Goal: Task Accomplishment & Management: Complete application form

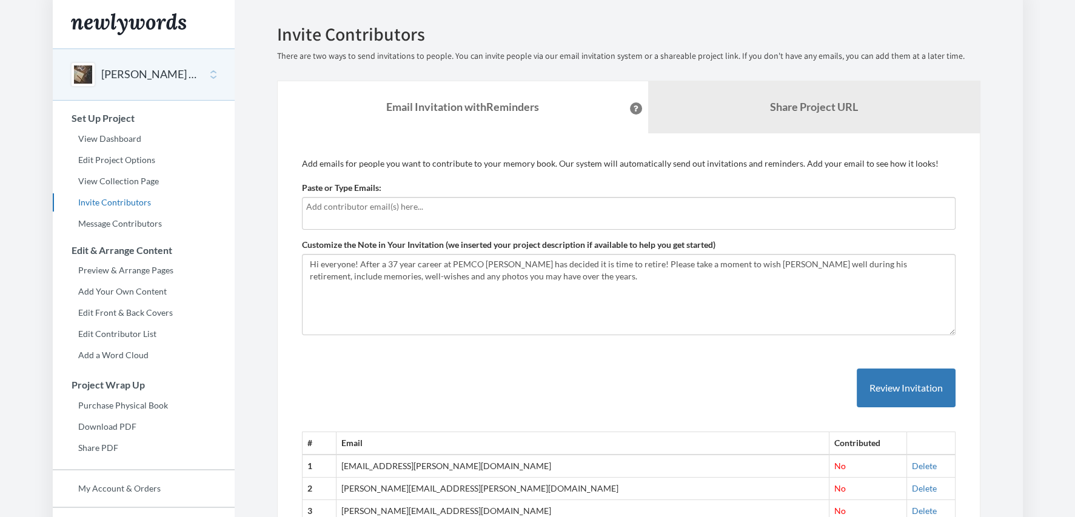
click at [393, 200] on input "text" at bounding box center [628, 206] width 645 height 13
type input "[PERSON_NAME][EMAIL_ADDRESS][PERSON_NAME][DOMAIN_NAME]"
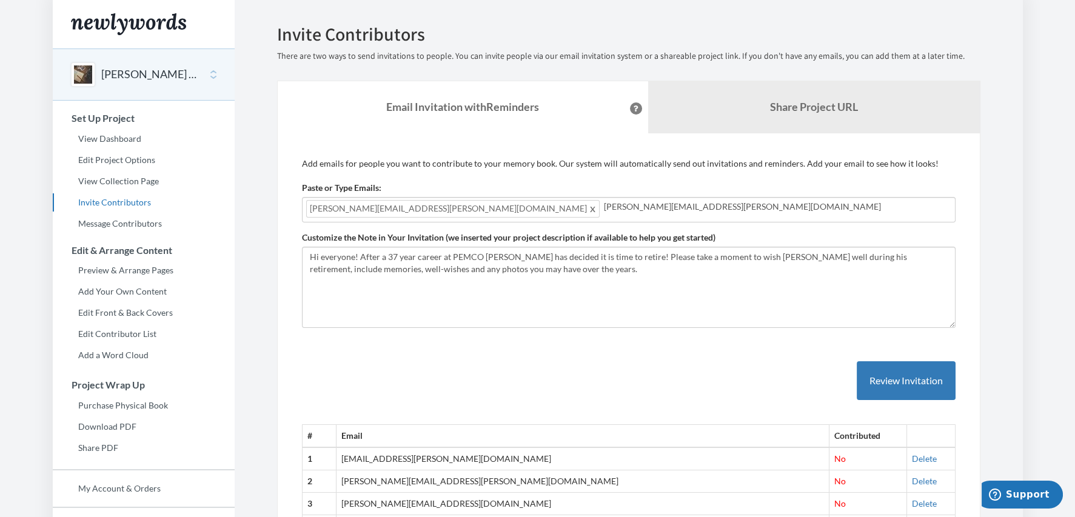
type input "[PERSON_NAME][EMAIL_ADDRESS][PERSON_NAME][DOMAIN_NAME]"
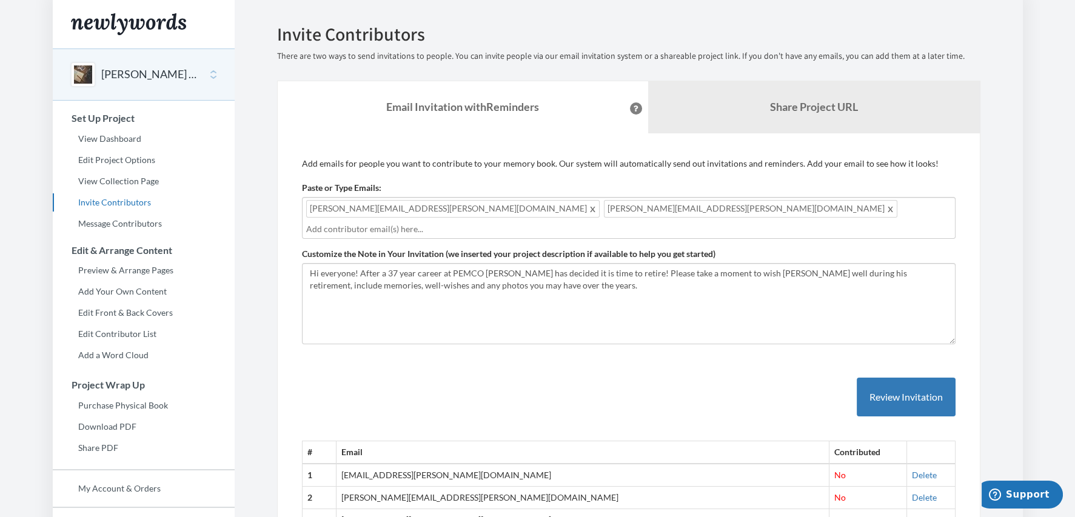
click at [586, 223] on input "text" at bounding box center [628, 229] width 645 height 13
type input "[EMAIL_ADDRESS][PERSON_NAME][DOMAIN_NAME]"
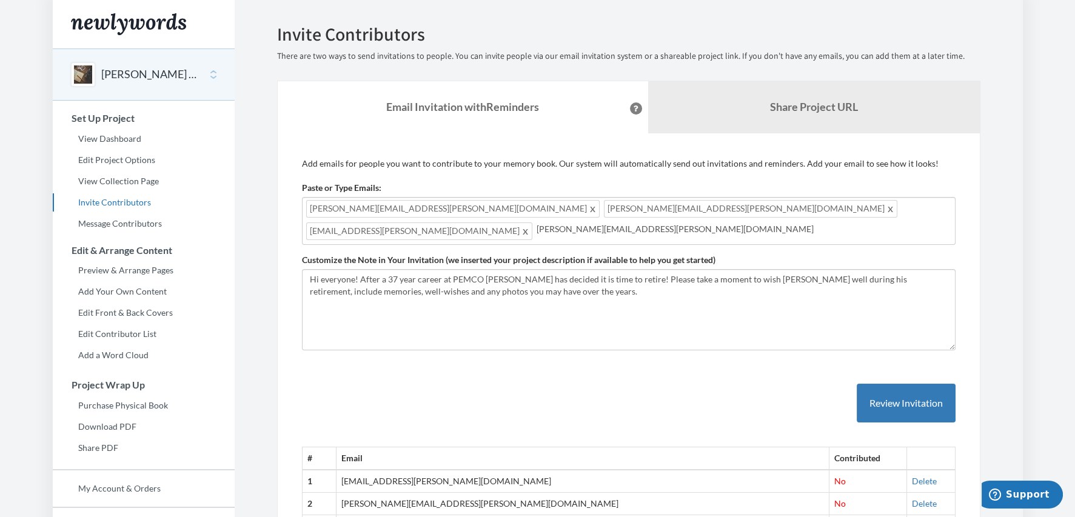
type input "Christine.Penaranda@pemco.com"
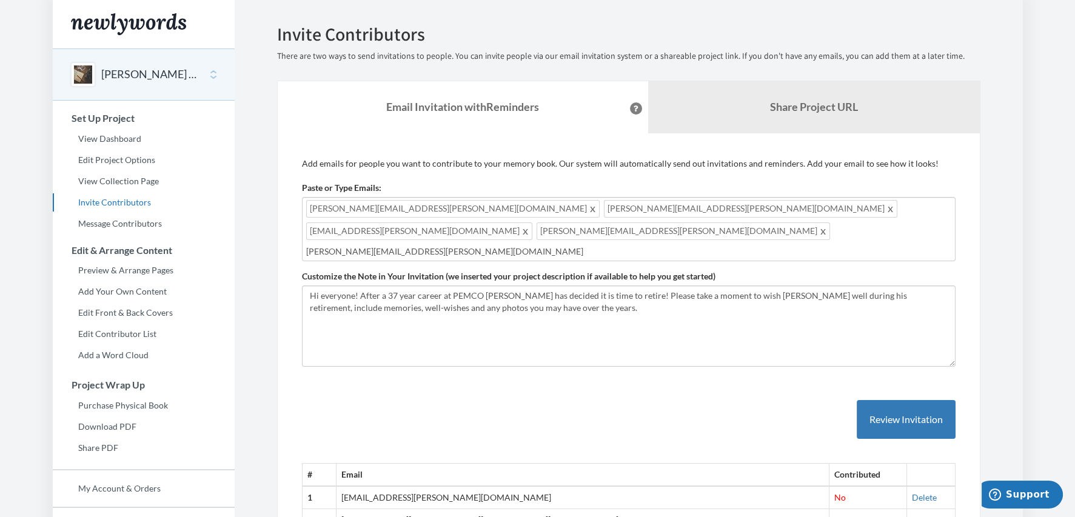
type input "[PERSON_NAME][EMAIL_ADDRESS][PERSON_NAME][DOMAIN_NAME]"
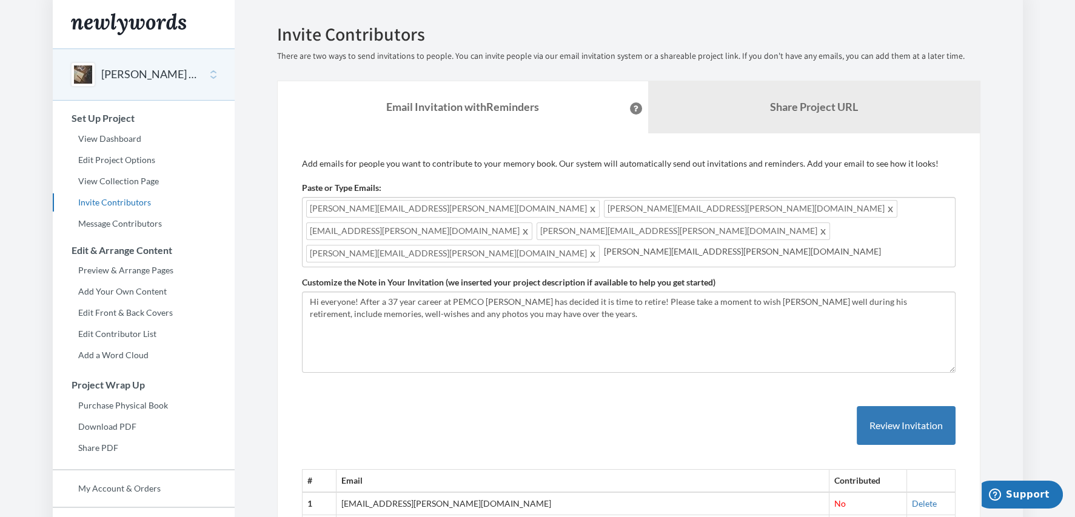
type input "[PERSON_NAME][EMAIL_ADDRESS][PERSON_NAME][DOMAIN_NAME]"
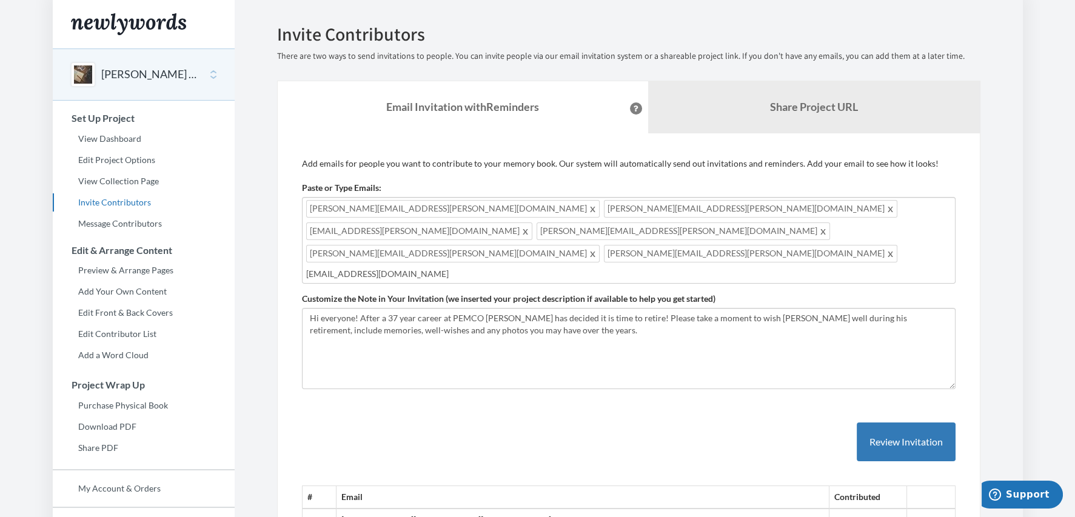
type input "Laila.Salamanca@pemco.com"
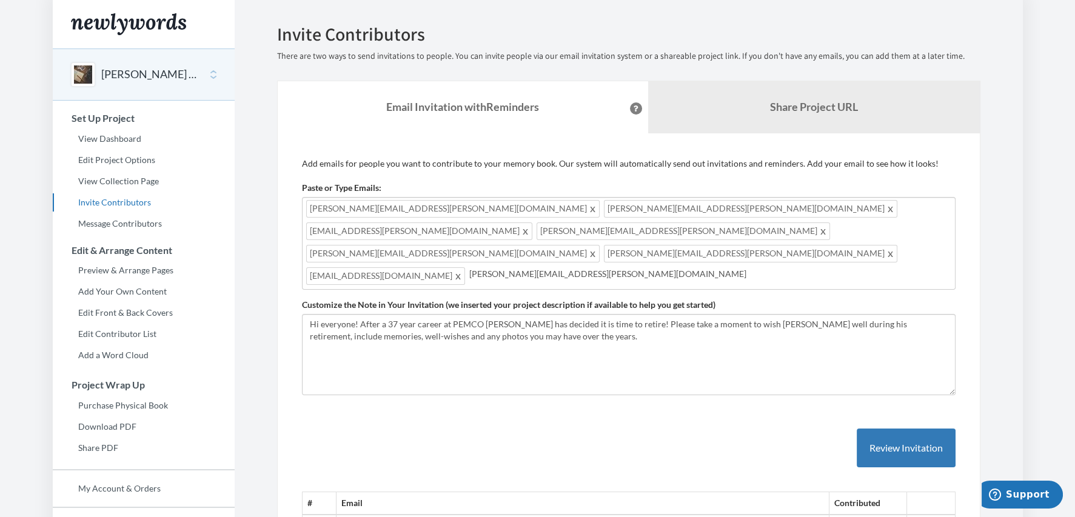
type input "[PERSON_NAME][EMAIL_ADDRESS][PERSON_NAME][DOMAIN_NAME]"
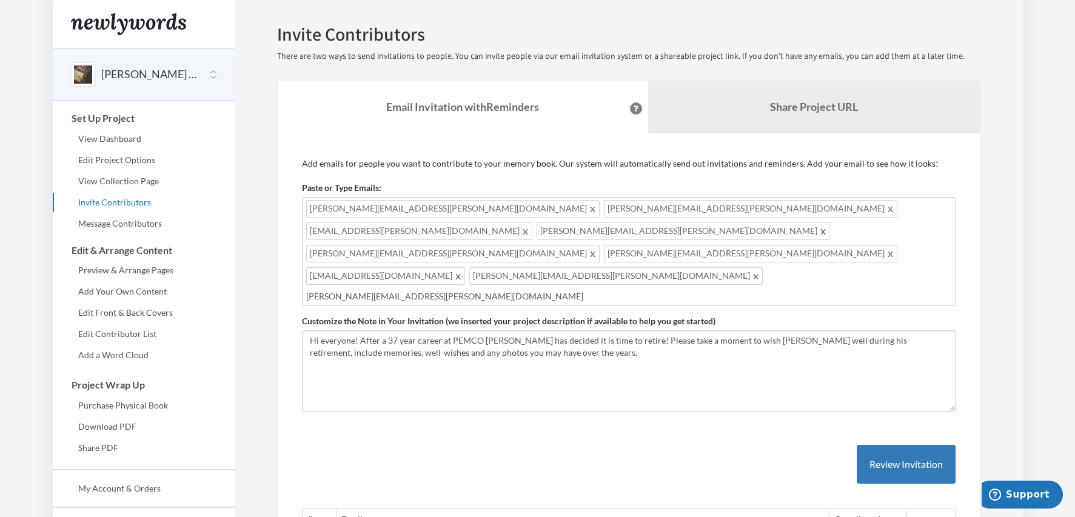
type input "[PERSON_NAME][EMAIL_ADDRESS][PERSON_NAME][DOMAIN_NAME]"
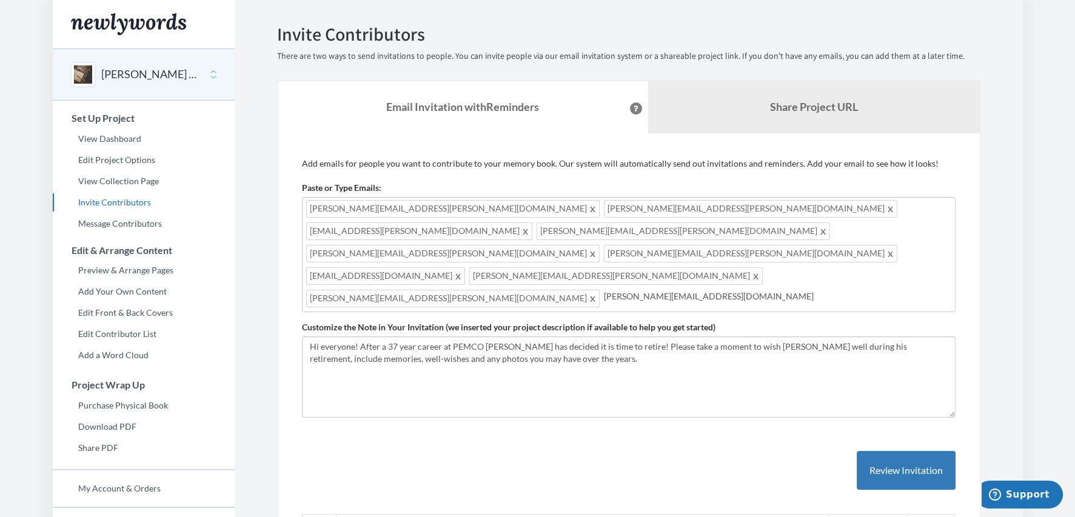
type input "Stefano.paparella@pemco.com"
click at [604, 290] on input "Stefano.paparella@pemco.com" at bounding box center [777, 296] width 347 height 13
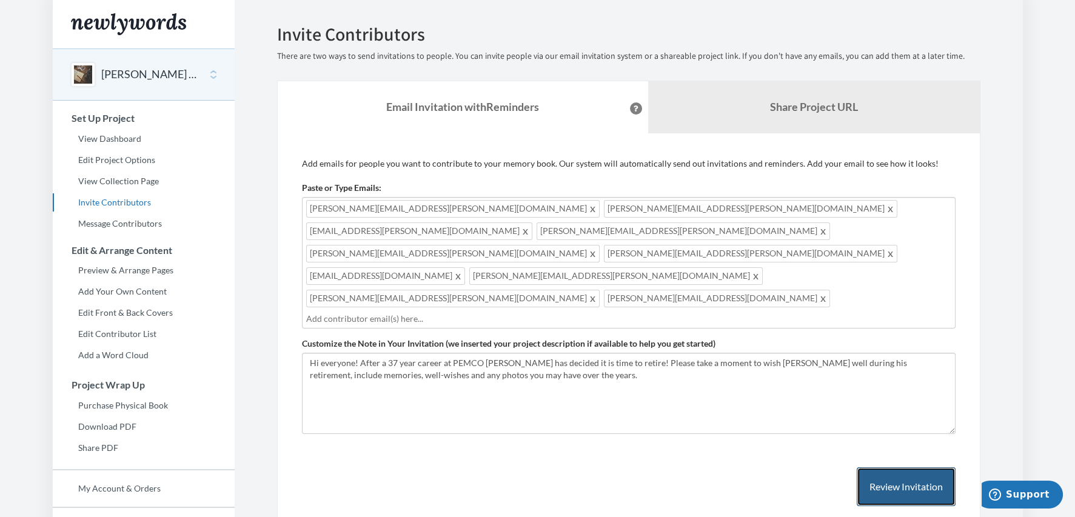
click at [915, 467] on button "Review Invitation" at bounding box center [906, 486] width 99 height 39
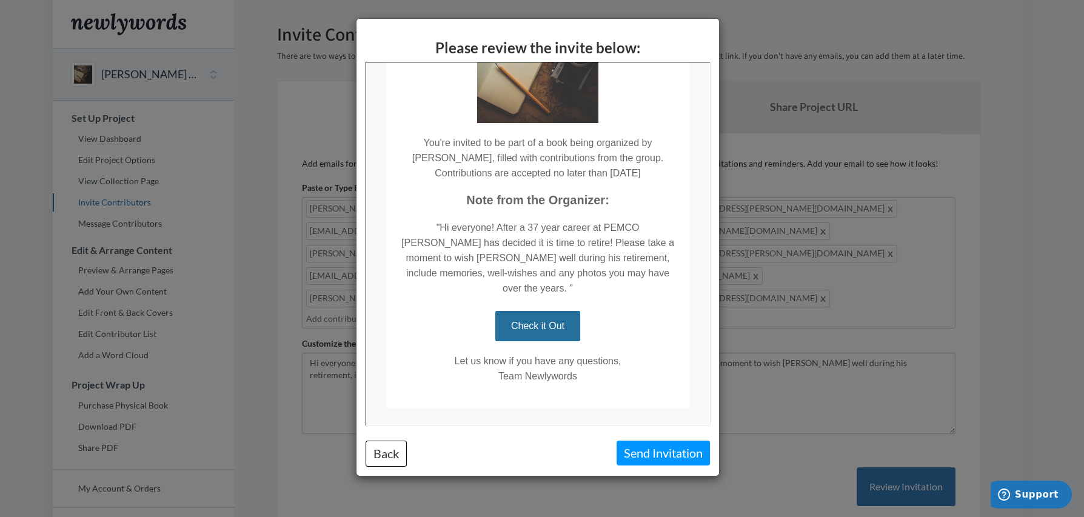
scroll to position [138, 0]
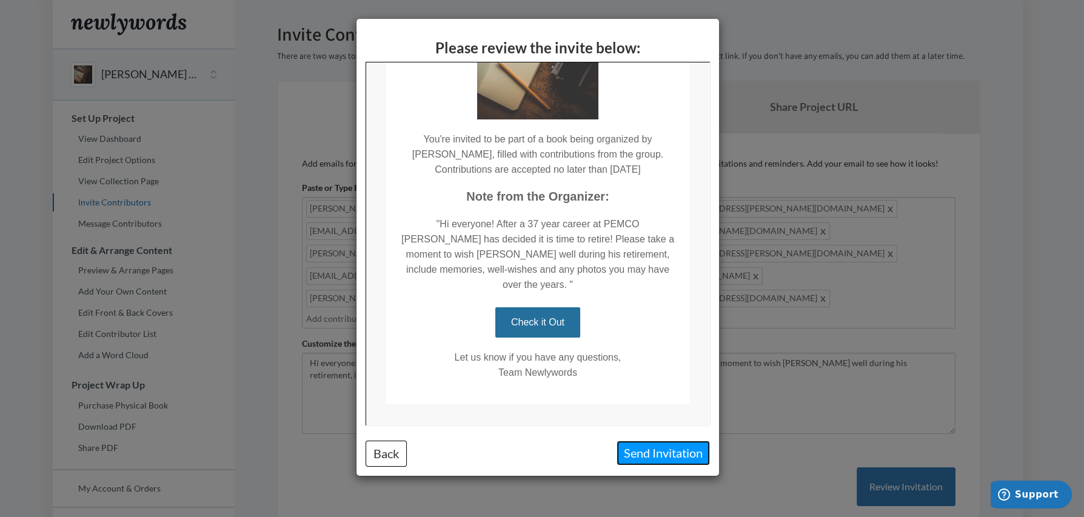
click at [640, 451] on button "Send Invitation" at bounding box center [663, 453] width 93 height 25
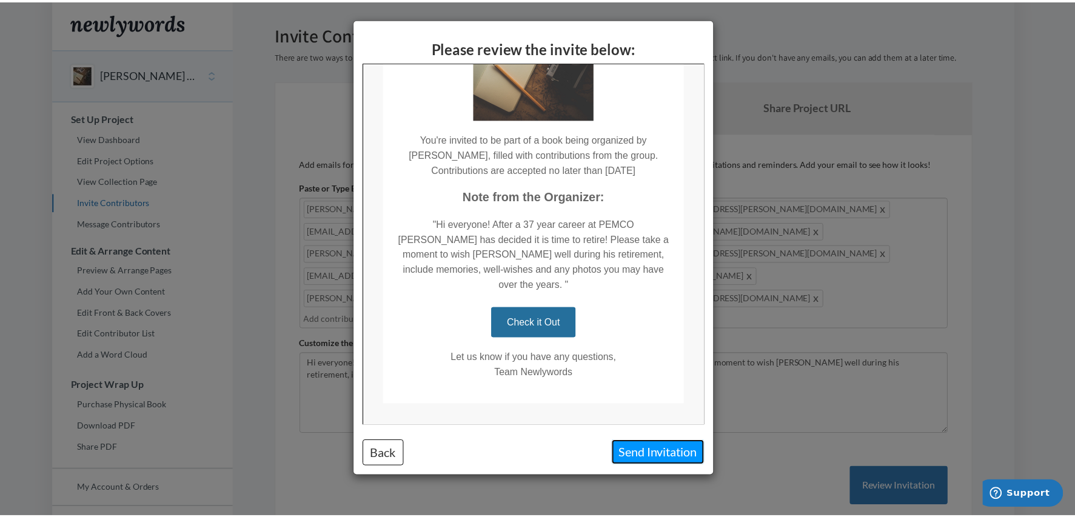
scroll to position [0, 0]
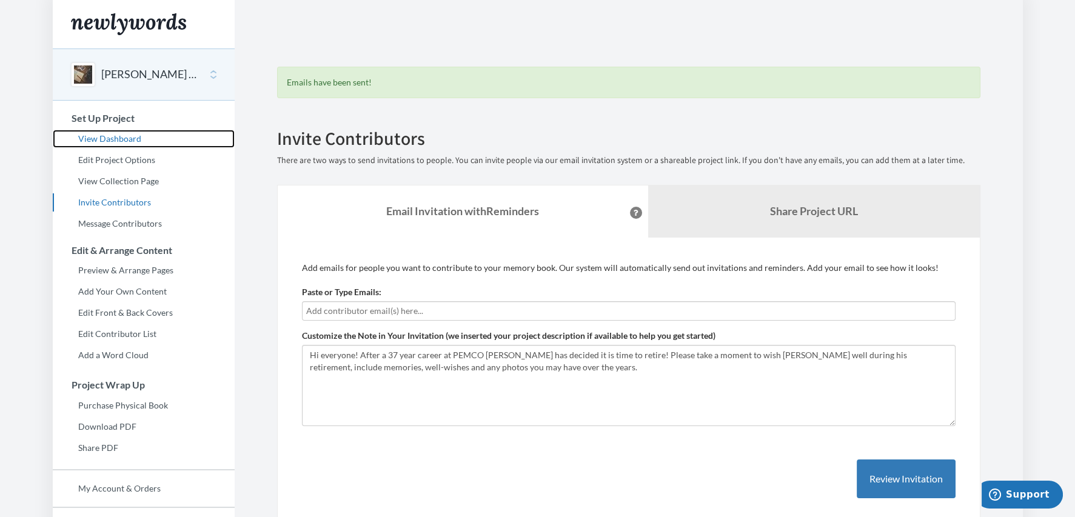
click at [121, 136] on link "View Dashboard" at bounding box center [144, 139] width 182 height 18
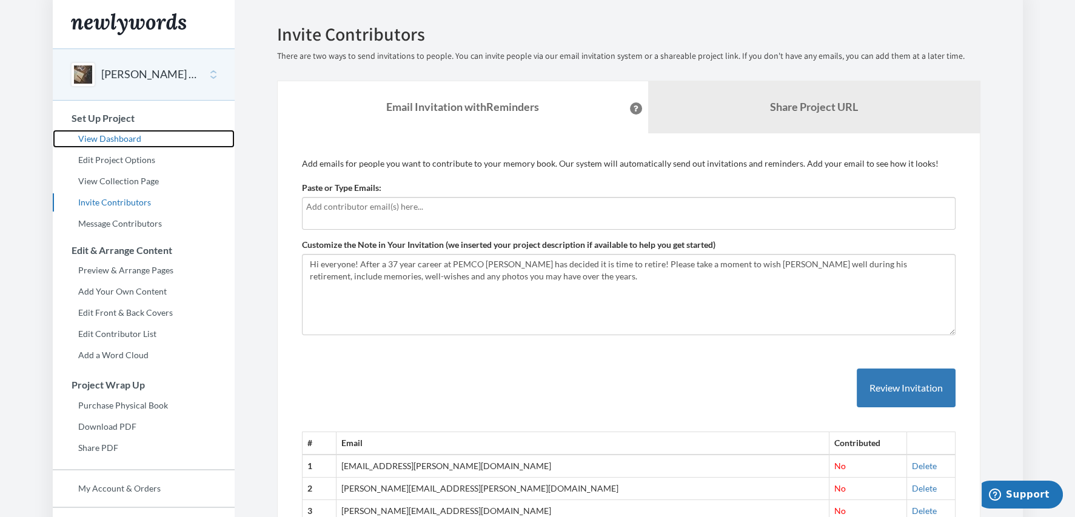
click at [117, 136] on link "View Dashboard" at bounding box center [144, 139] width 182 height 18
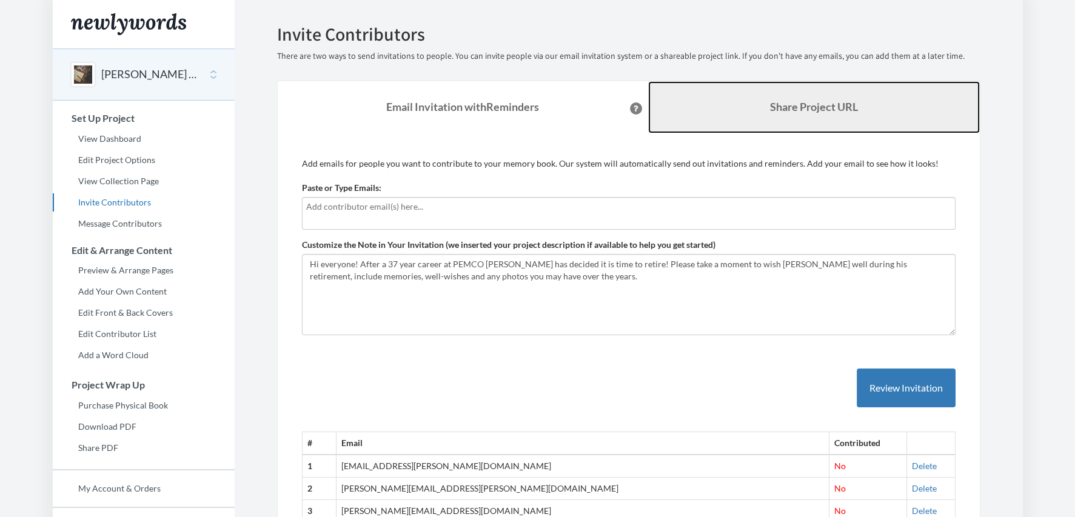
click at [802, 107] on b "Share Project URL" at bounding box center [814, 106] width 88 height 13
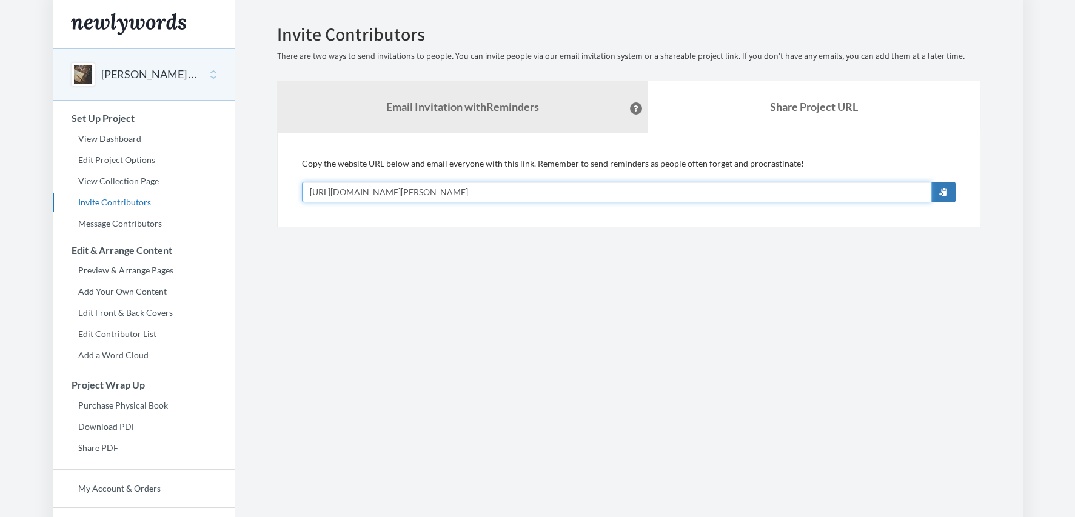
drag, startPoint x: 532, startPoint y: 190, endPoint x: 351, endPoint y: 199, distance: 180.9
click at [286, 206] on div "Add emails for people you want to contribute to your memory book. Our system wi…" at bounding box center [628, 180] width 703 height 94
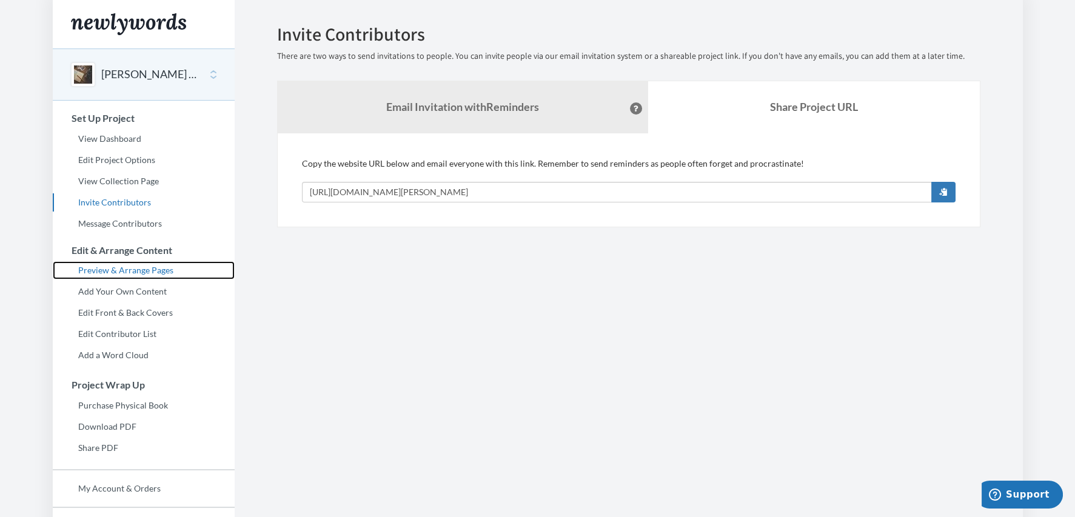
click at [130, 269] on link "Preview & Arrange Pages" at bounding box center [144, 270] width 182 height 18
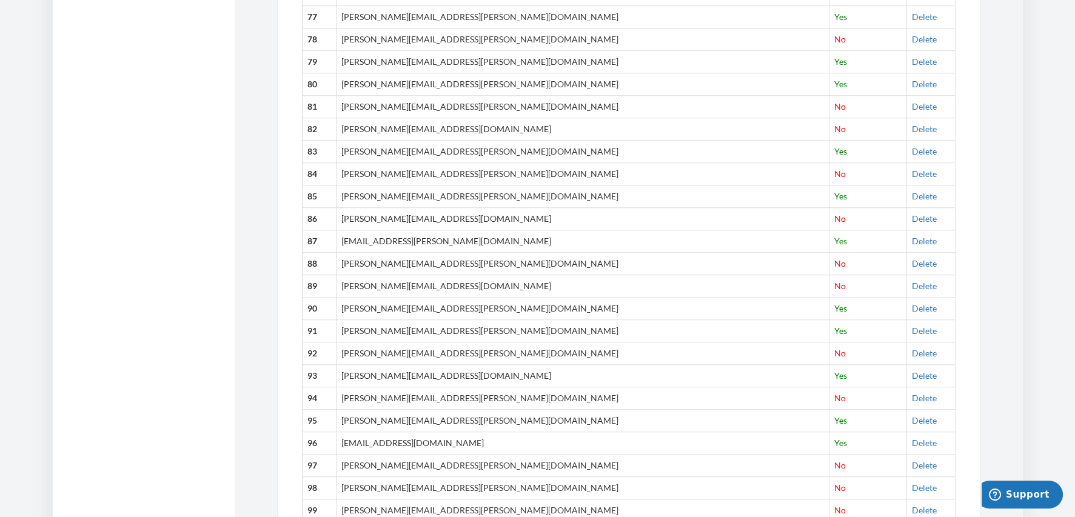
scroll to position [2182, 0]
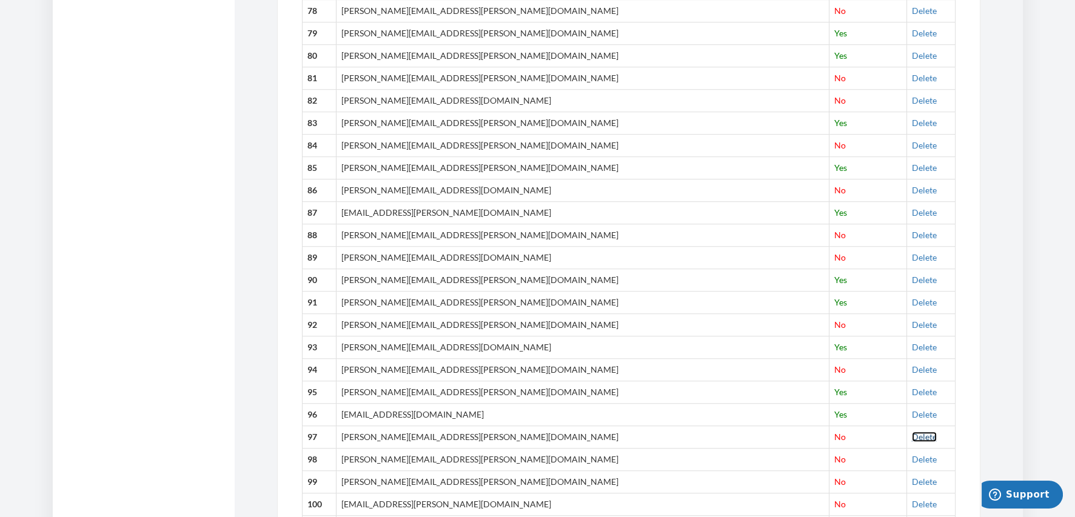
drag, startPoint x: 881, startPoint y: 432, endPoint x: 597, endPoint y: 46, distance: 479.2
click at [912, 432] on link "Delete" at bounding box center [924, 437] width 25 height 10
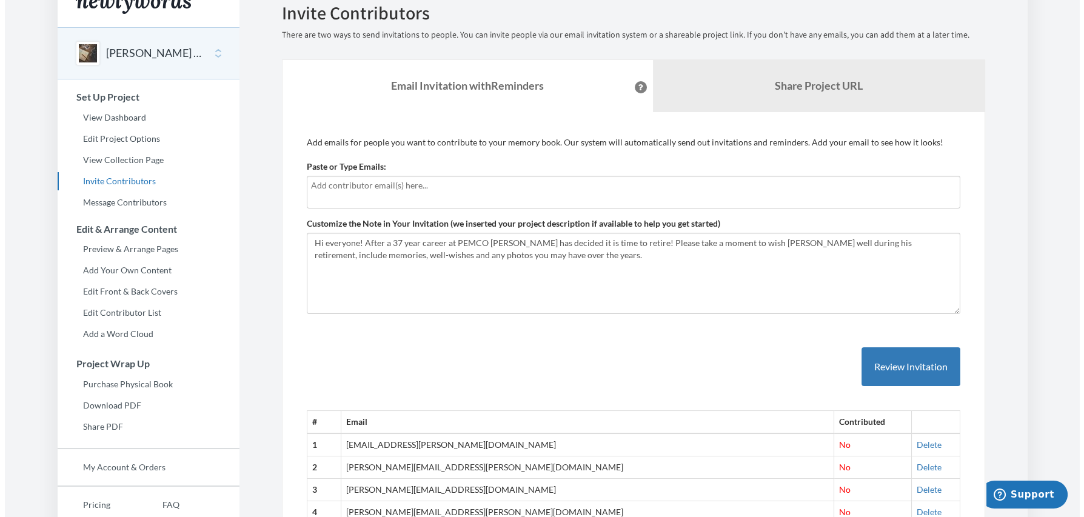
scroll to position [0, 0]
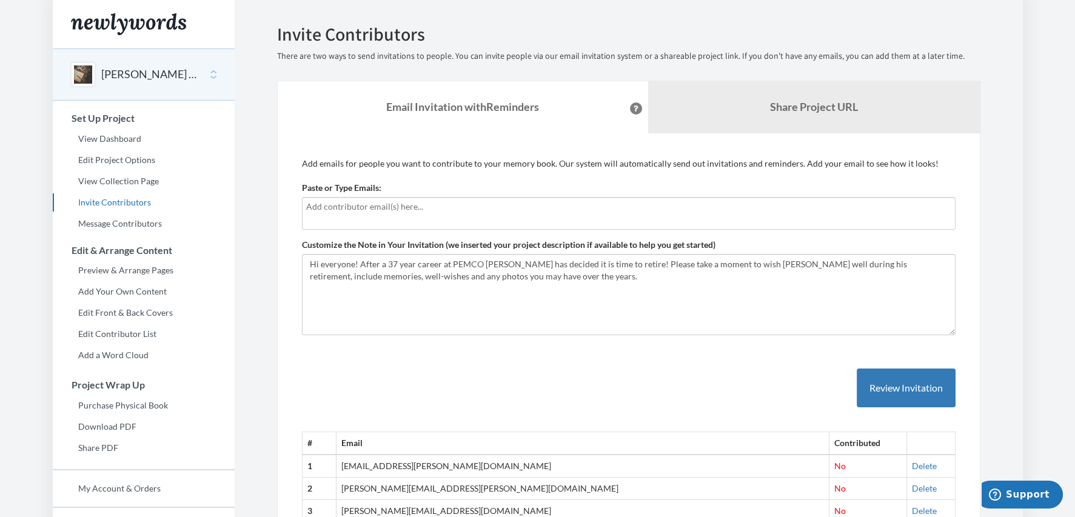
click at [420, 204] on input "text" at bounding box center [628, 206] width 645 height 13
type input "[PERSON_NAME][EMAIL_ADDRESS][PERSON_NAME][DOMAIN_NAME]"
click at [889, 388] on button "Review Invitation" at bounding box center [906, 388] width 99 height 39
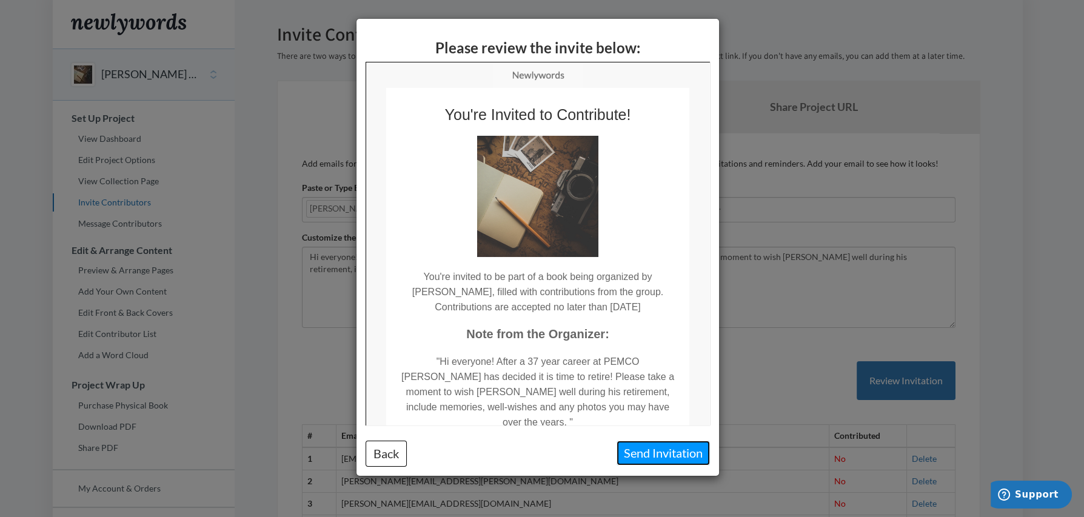
click at [682, 448] on button "Send Invitation" at bounding box center [663, 453] width 93 height 25
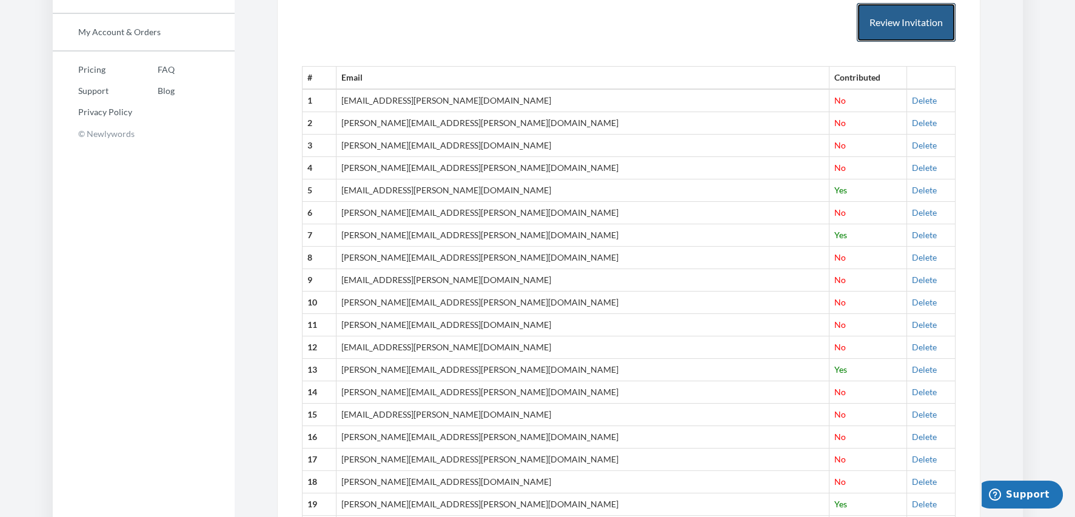
scroll to position [484, 0]
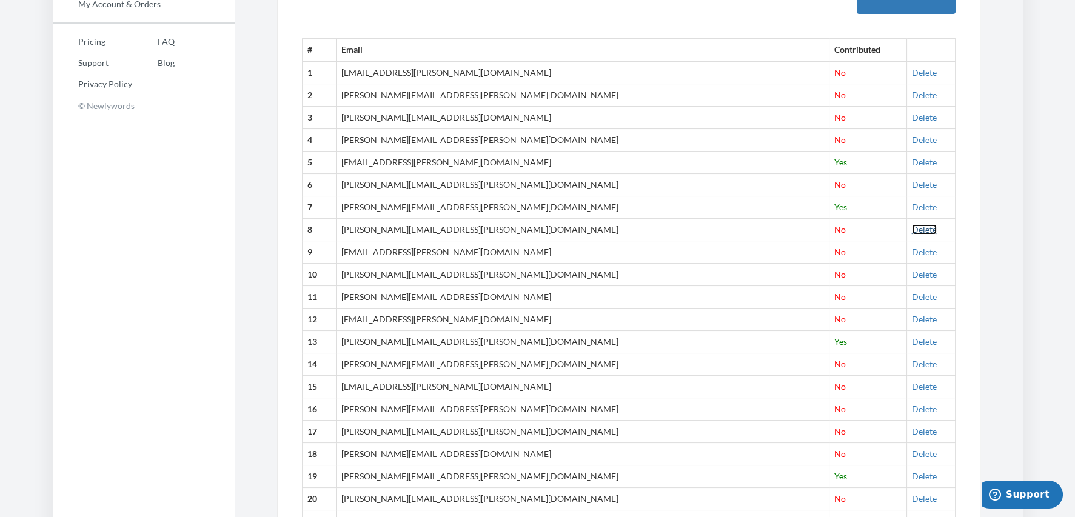
click at [912, 229] on link "Delete" at bounding box center [924, 229] width 25 height 10
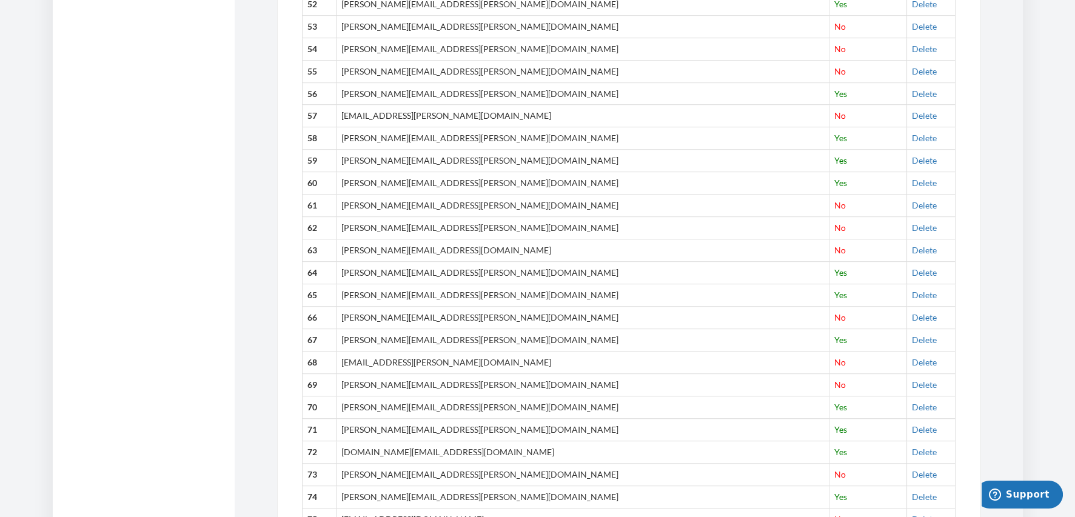
scroll to position [1758, 0]
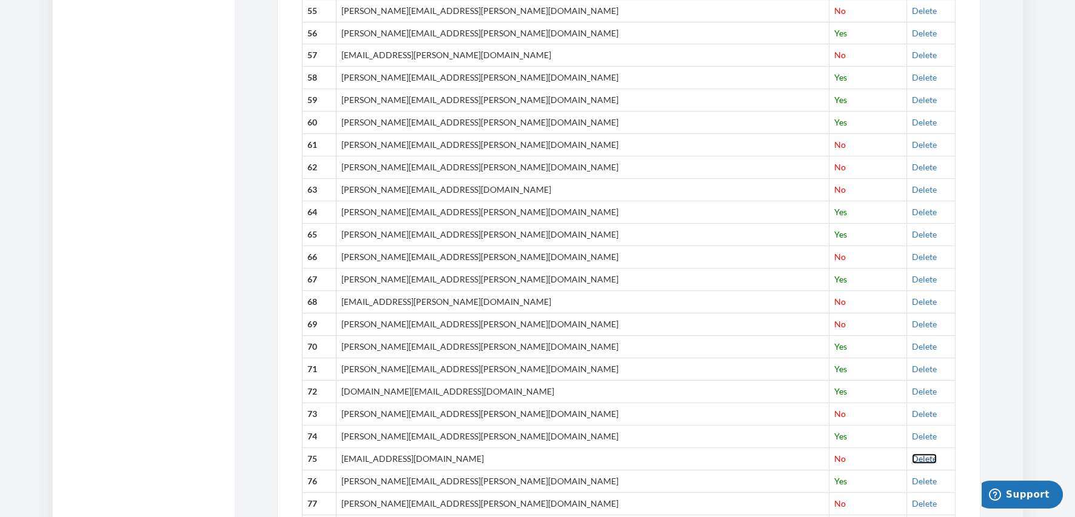
click at [912, 455] on link "Delete" at bounding box center [924, 459] width 25 height 10
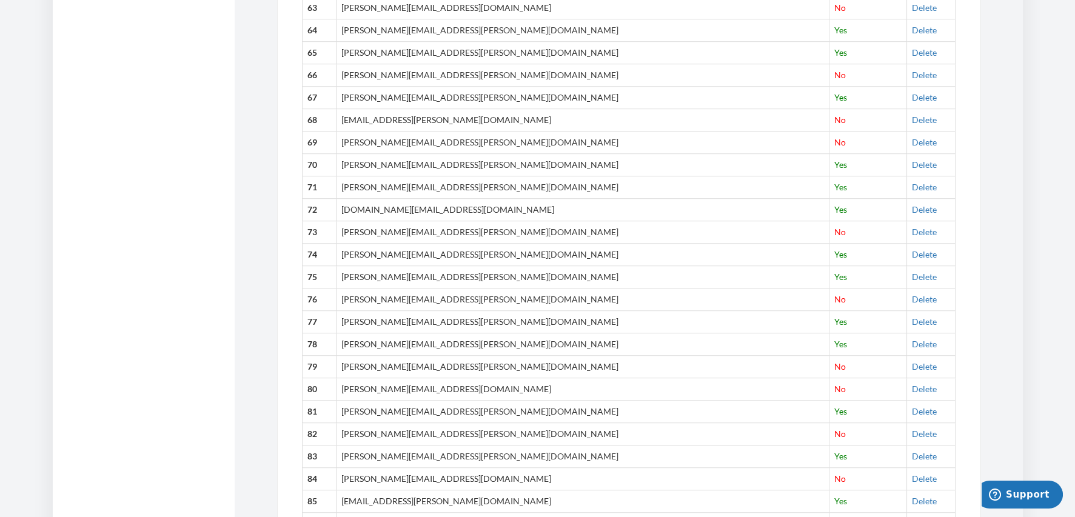
scroll to position [2000, 0]
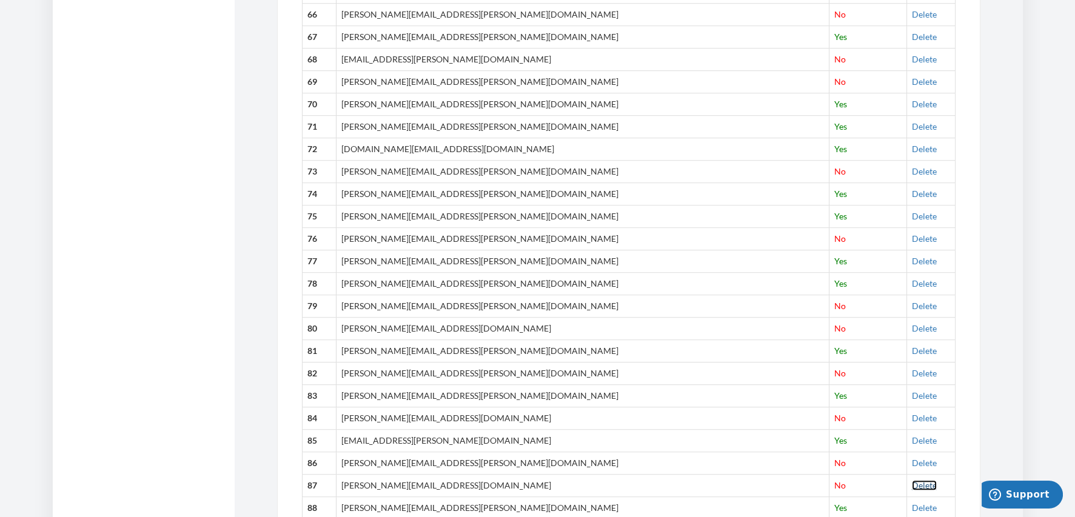
click at [912, 480] on link "Delete" at bounding box center [924, 485] width 25 height 10
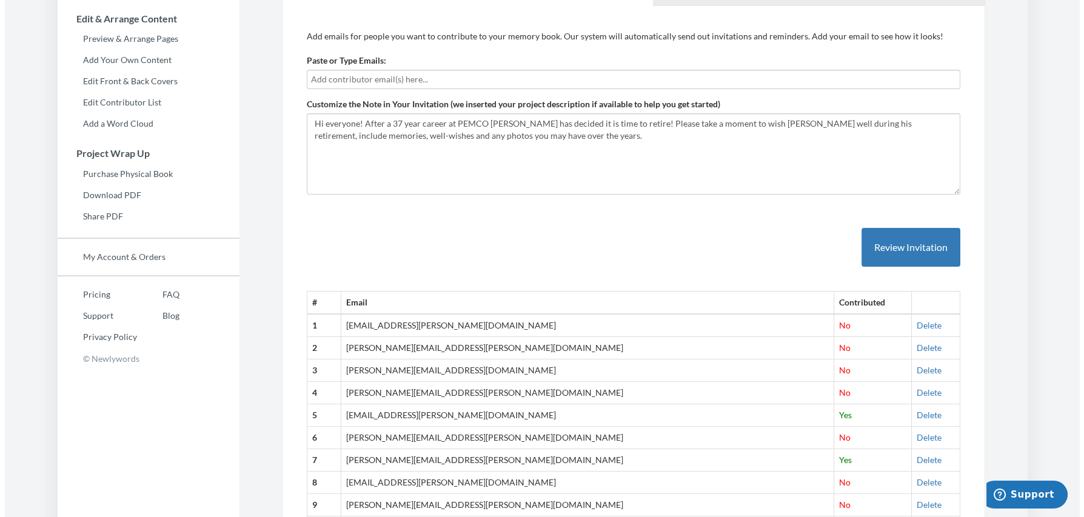
scroll to position [121, 0]
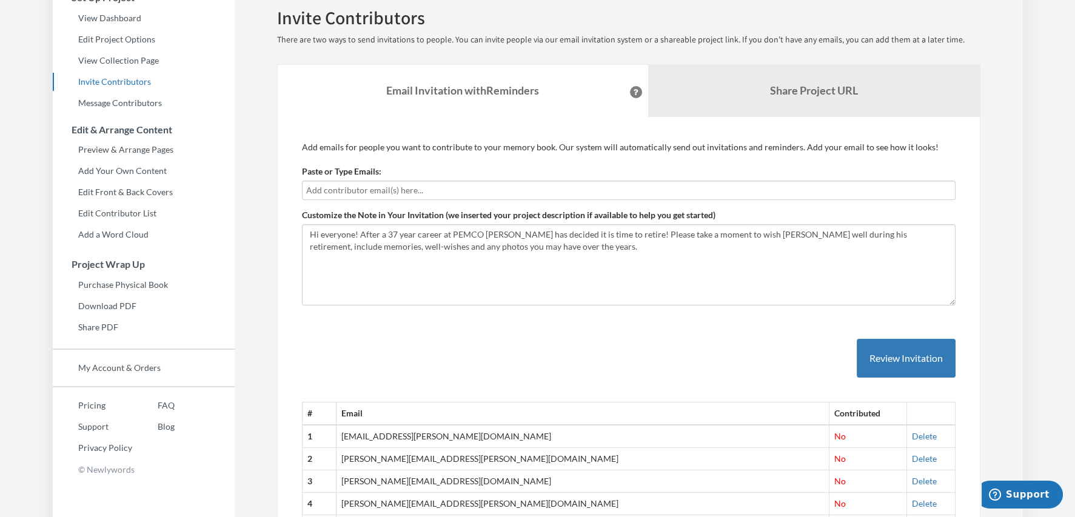
click at [417, 186] on input "text" at bounding box center [628, 190] width 645 height 13
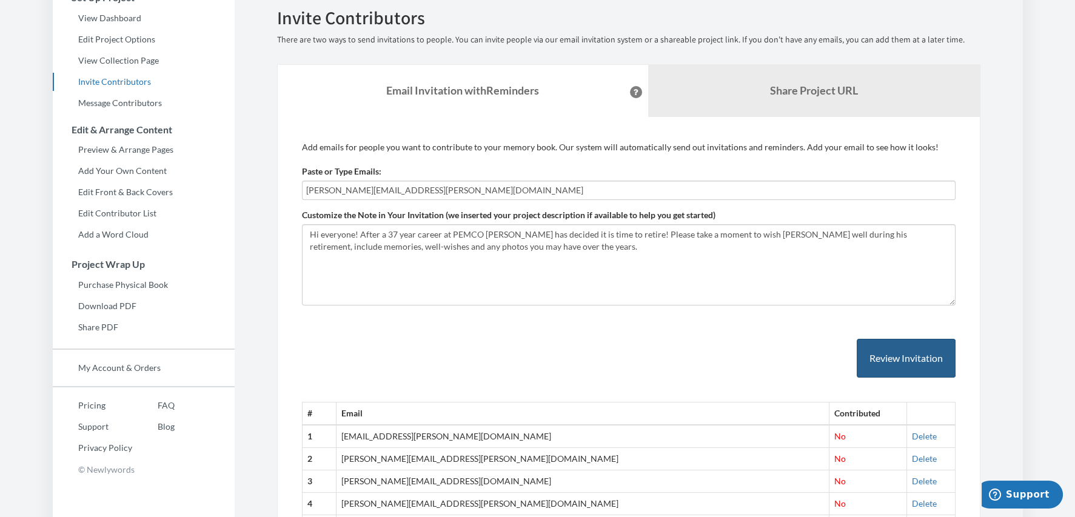
type input "[PERSON_NAME][EMAIL_ADDRESS][PERSON_NAME][DOMAIN_NAME]"
click at [890, 357] on button "Review Invitation" at bounding box center [906, 358] width 99 height 39
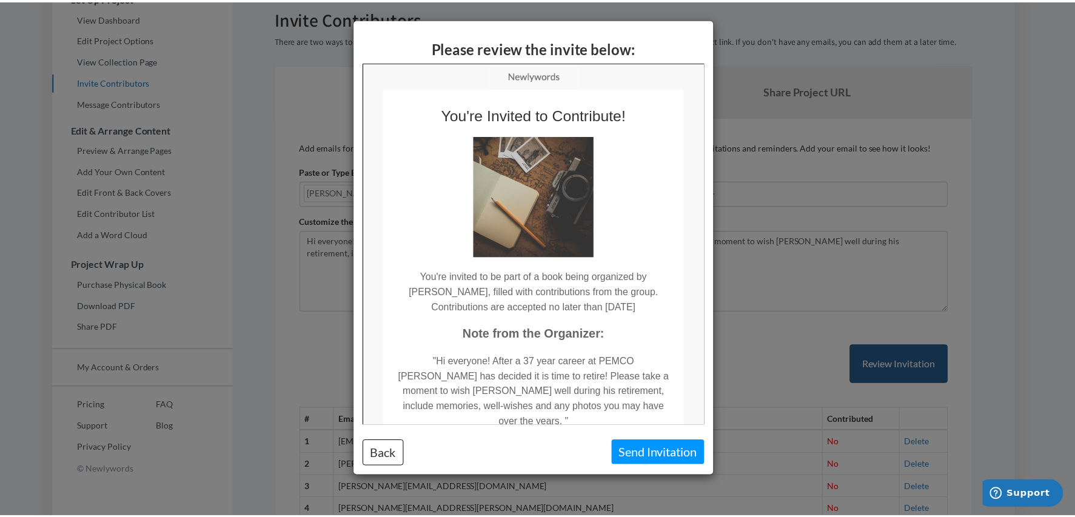
scroll to position [0, 0]
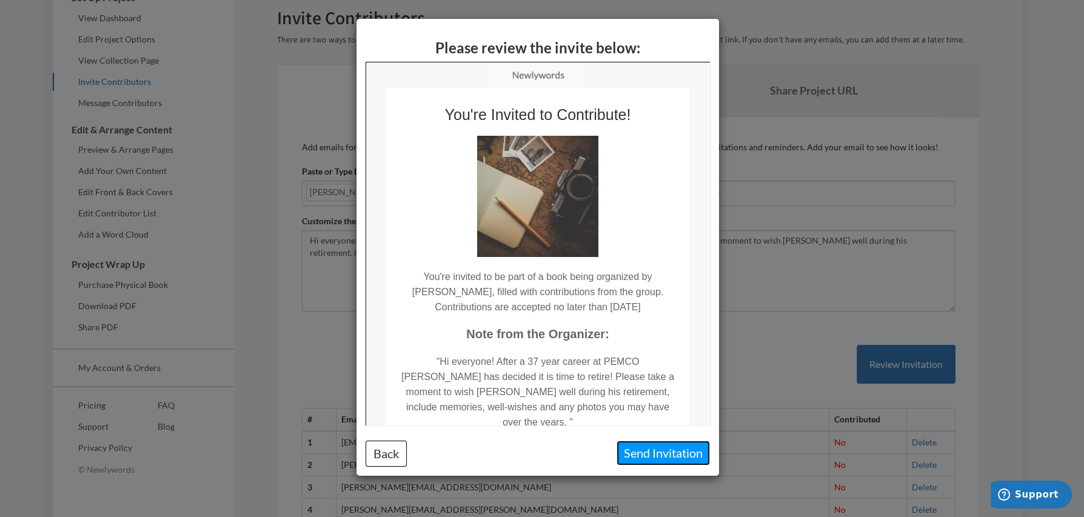
click at [686, 452] on button "Send Invitation" at bounding box center [663, 453] width 93 height 25
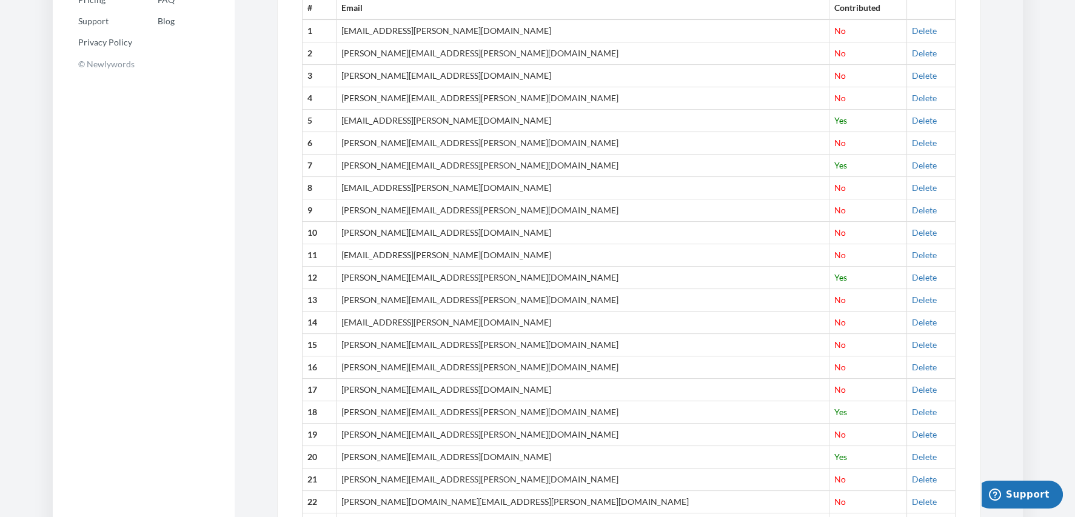
scroll to position [545, 0]
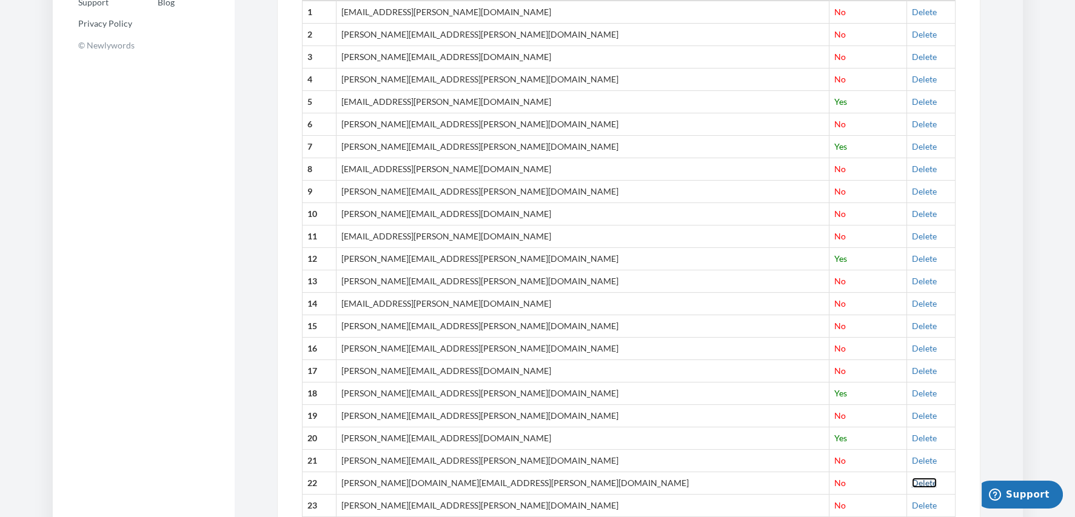
click at [912, 482] on link "Delete" at bounding box center [924, 483] width 25 height 10
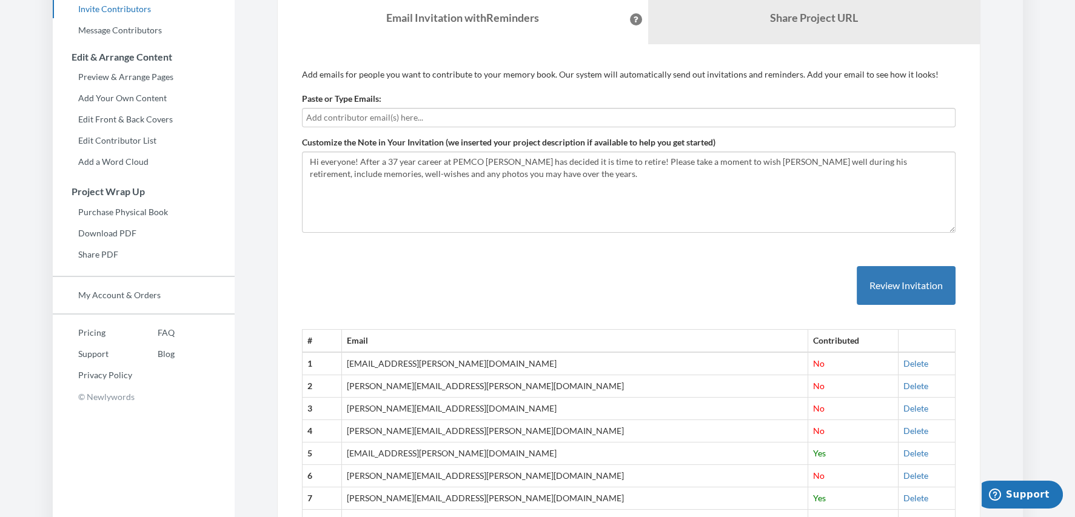
scroll to position [0, 0]
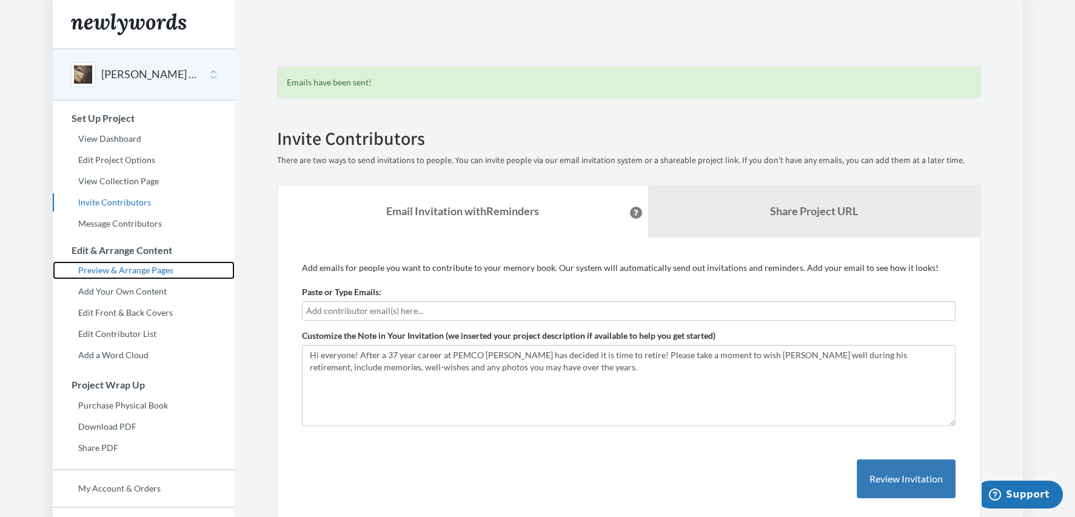
click at [124, 270] on link "Preview & Arrange Pages" at bounding box center [144, 270] width 182 height 18
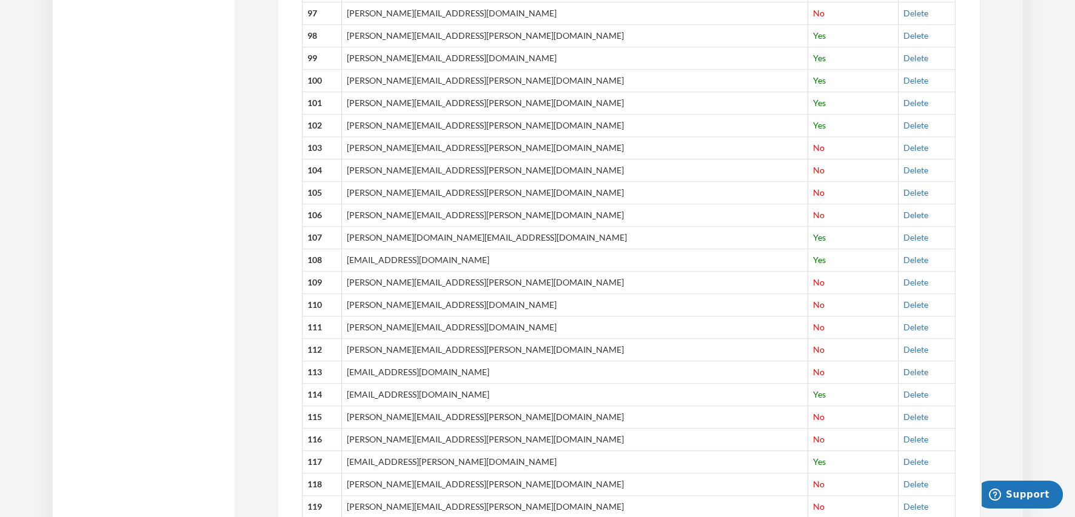
scroll to position [2607, 0]
click at [903, 321] on link "Delete" at bounding box center [915, 326] width 25 height 10
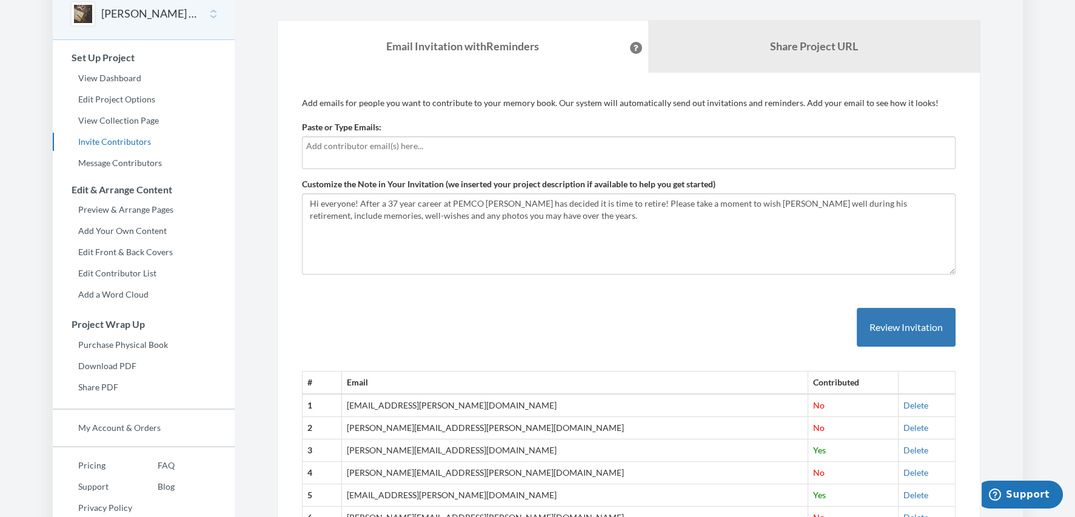
scroll to position [60, 0]
click at [148, 209] on link "Preview & Arrange Pages" at bounding box center [144, 210] width 182 height 18
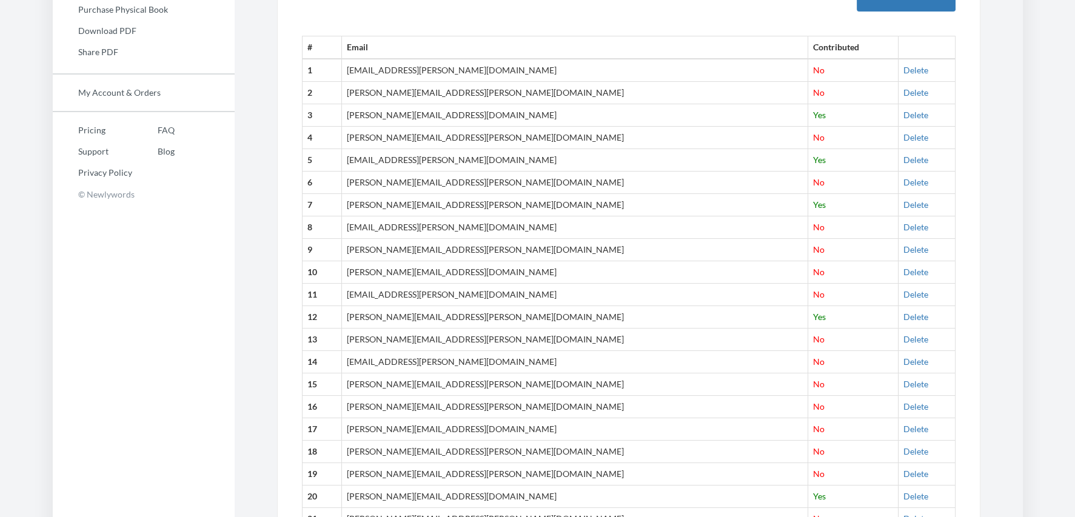
scroll to position [424, 0]
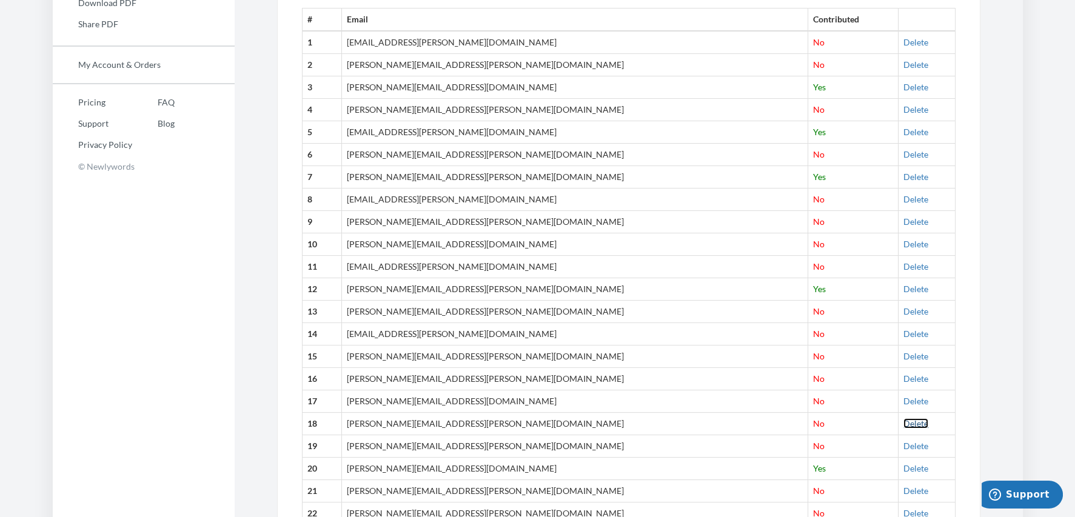
click at [903, 419] on link "Delete" at bounding box center [915, 423] width 25 height 10
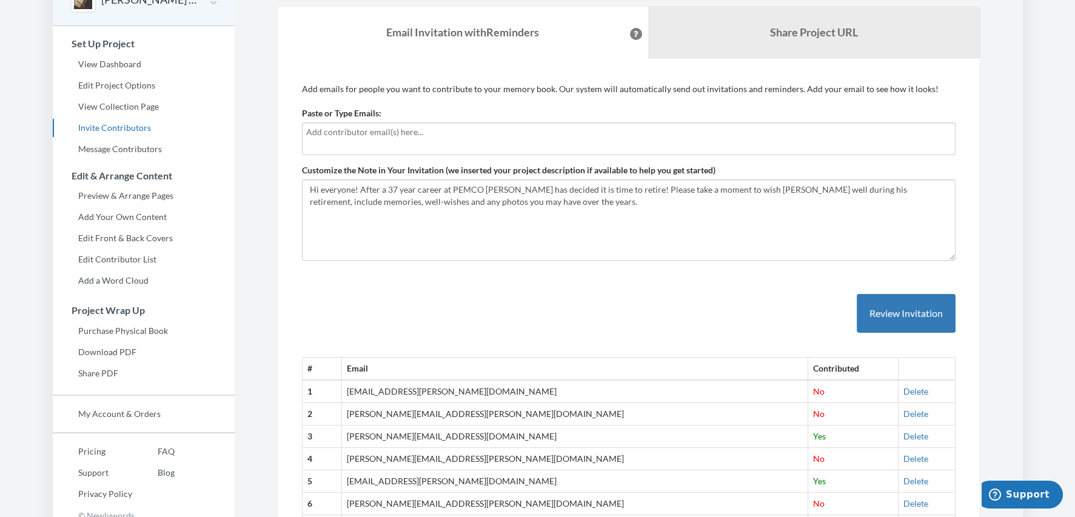
scroll to position [60, 0]
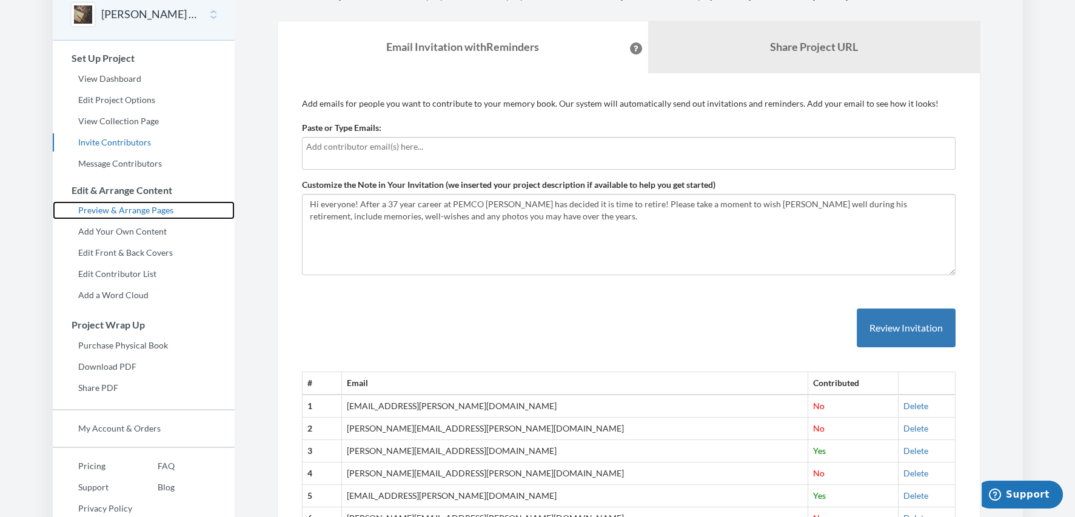
click at [133, 207] on link "Preview & Arrange Pages" at bounding box center [144, 210] width 182 height 18
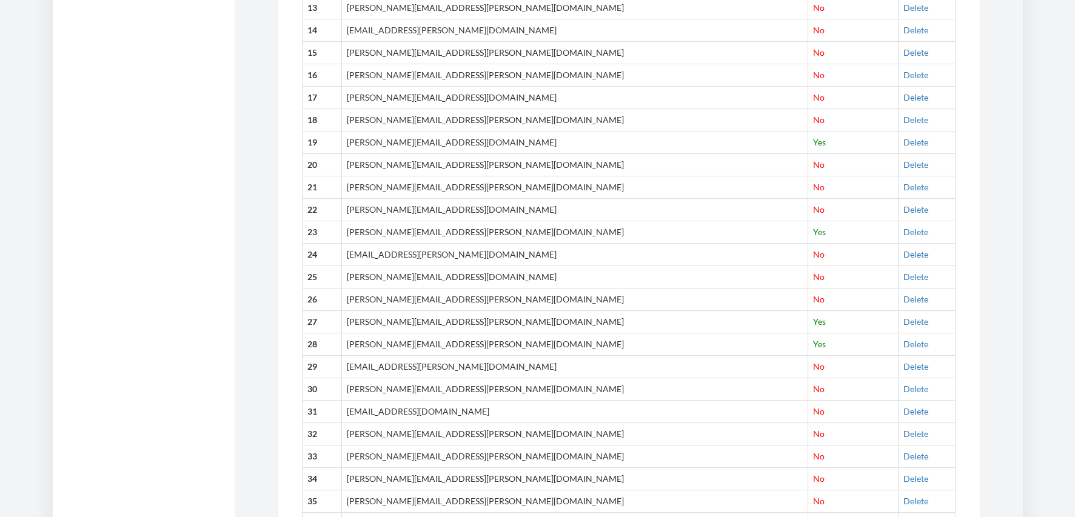
scroll to position [788, 0]
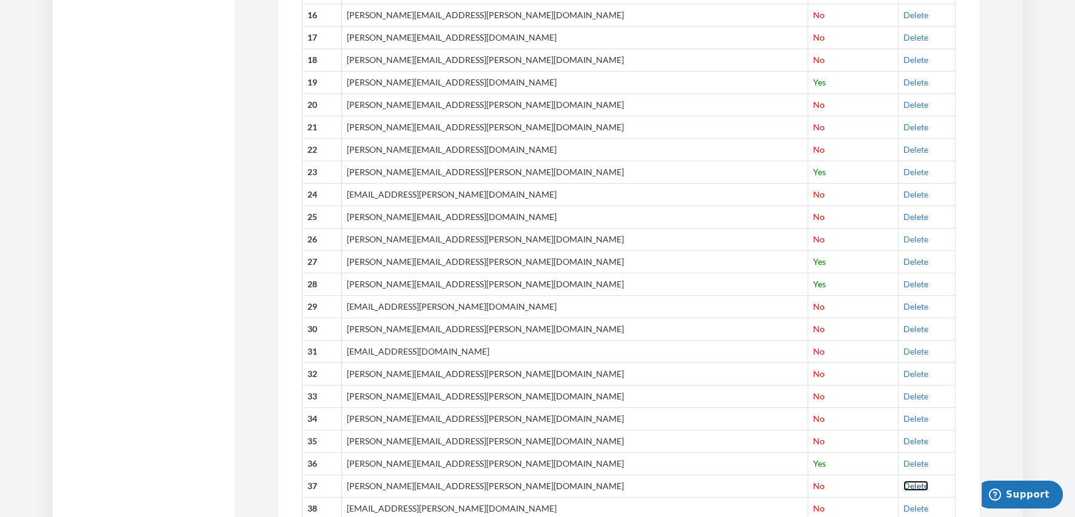
click at [903, 484] on link "Delete" at bounding box center [915, 486] width 25 height 10
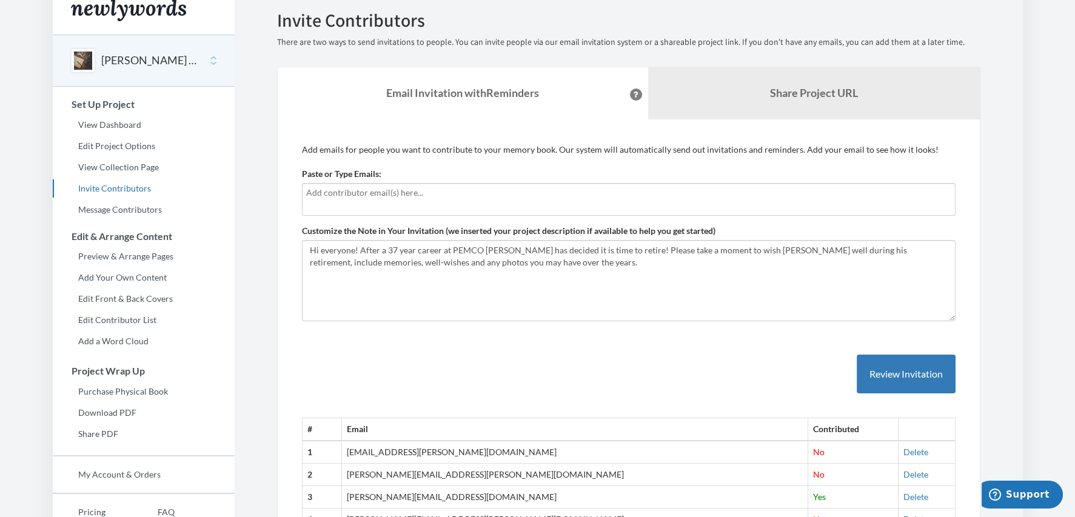
scroll to position [0, 0]
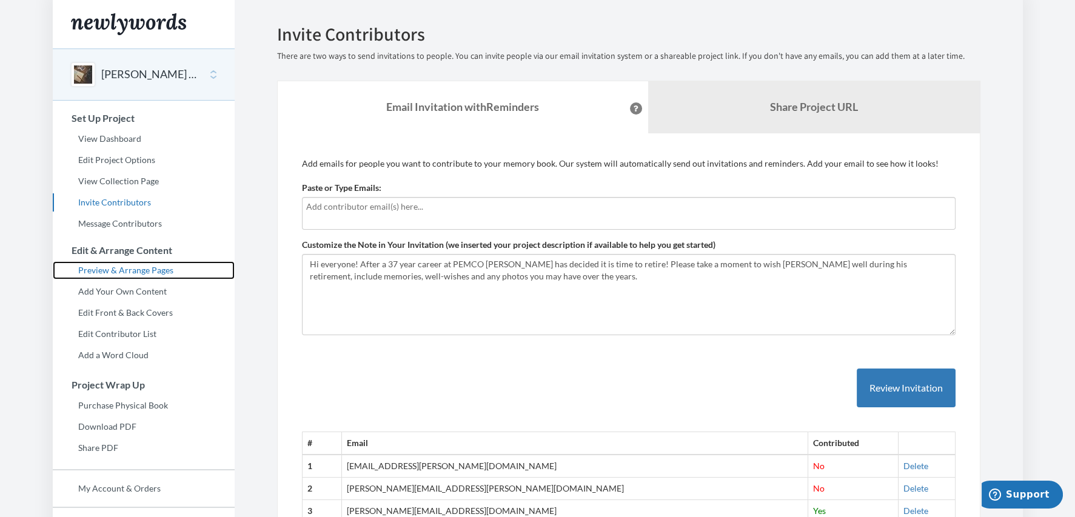
click at [130, 271] on link "Preview & Arrange Pages" at bounding box center [144, 270] width 182 height 18
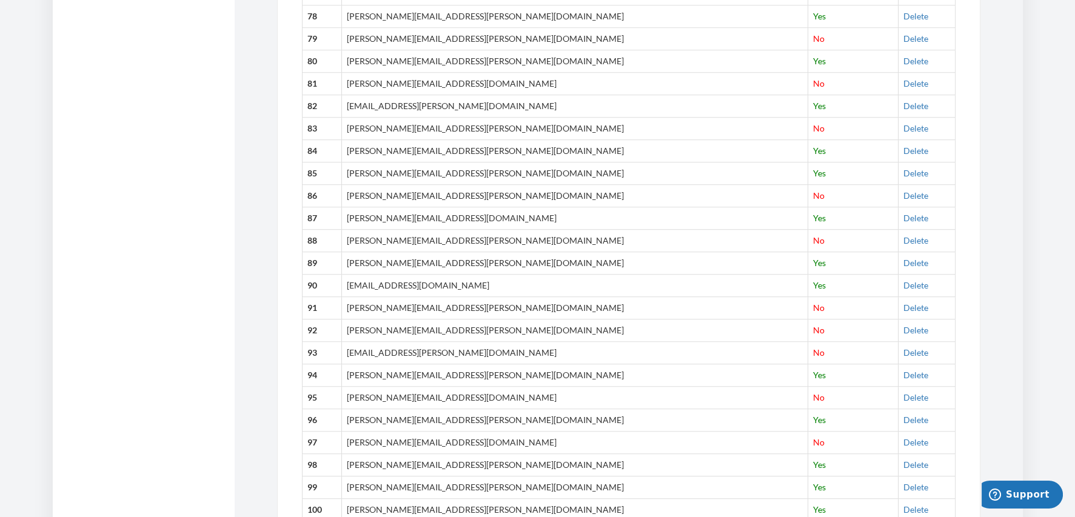
scroll to position [2182, 0]
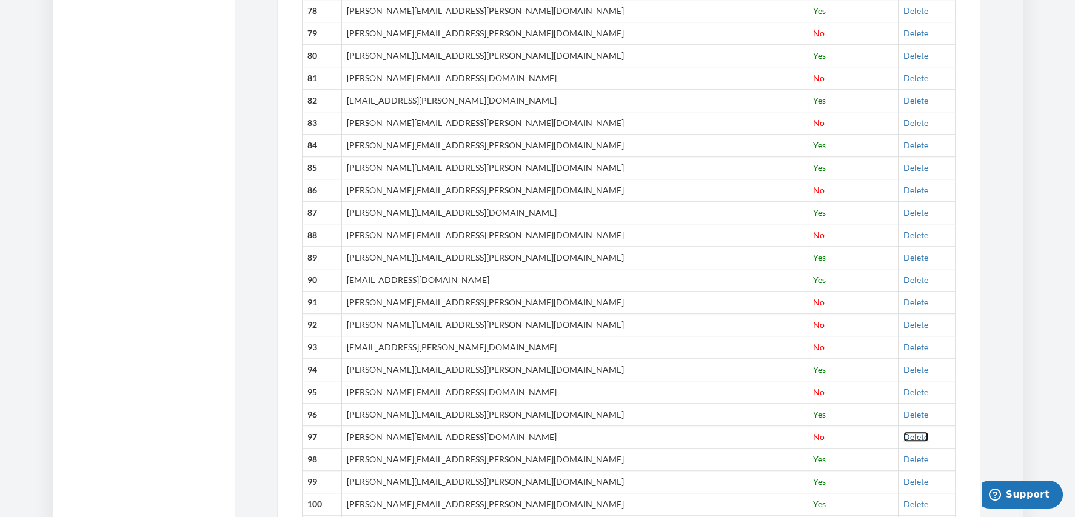
click at [903, 433] on link "Delete" at bounding box center [915, 437] width 25 height 10
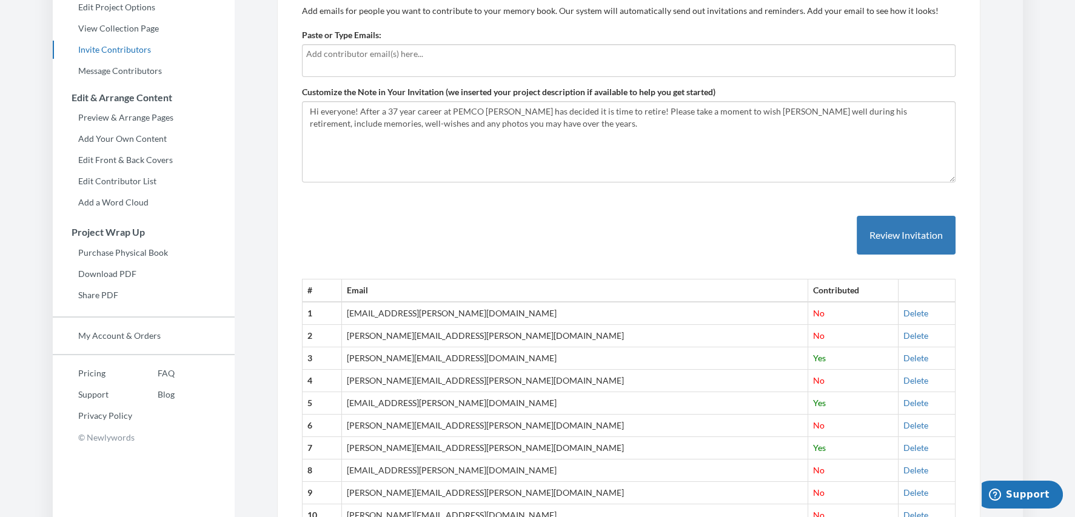
scroll to position [0, 0]
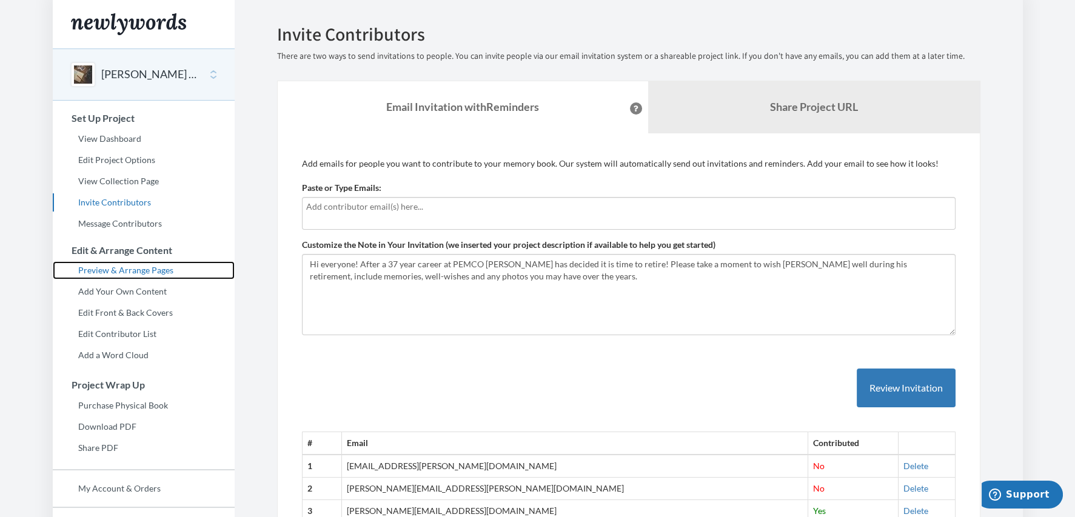
click at [163, 270] on link "Preview & Arrange Pages" at bounding box center [144, 270] width 182 height 18
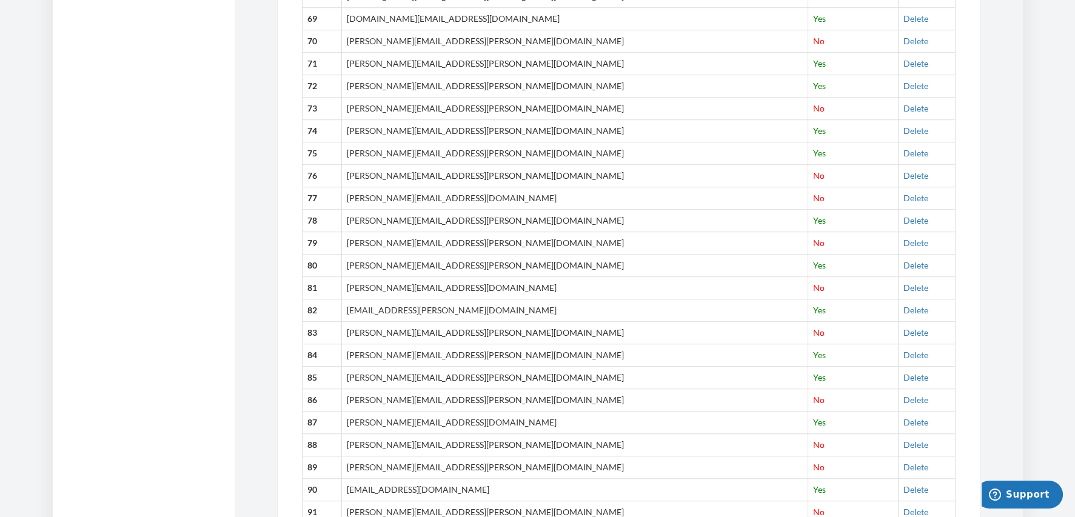
scroll to position [2000, 0]
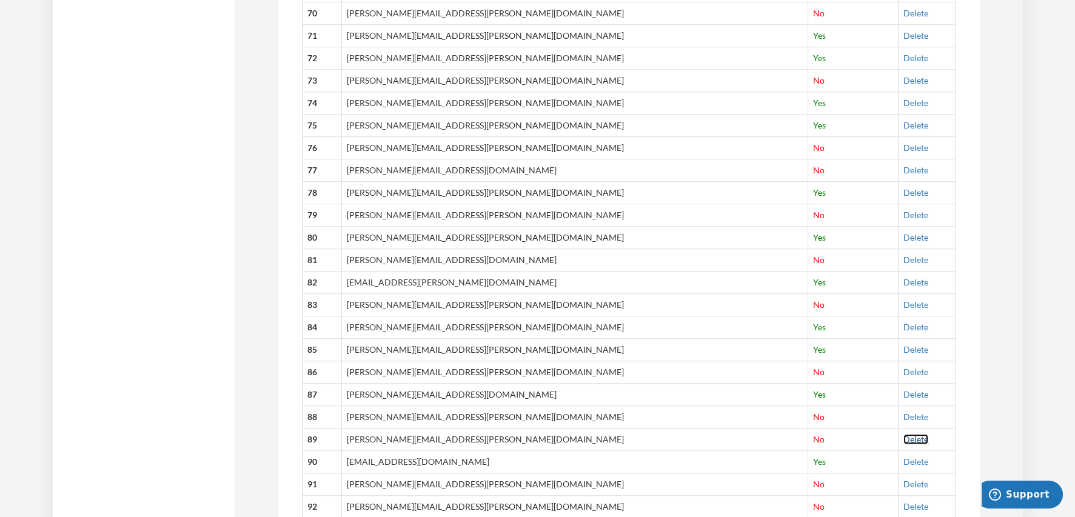
click at [903, 434] on link "Delete" at bounding box center [915, 439] width 25 height 10
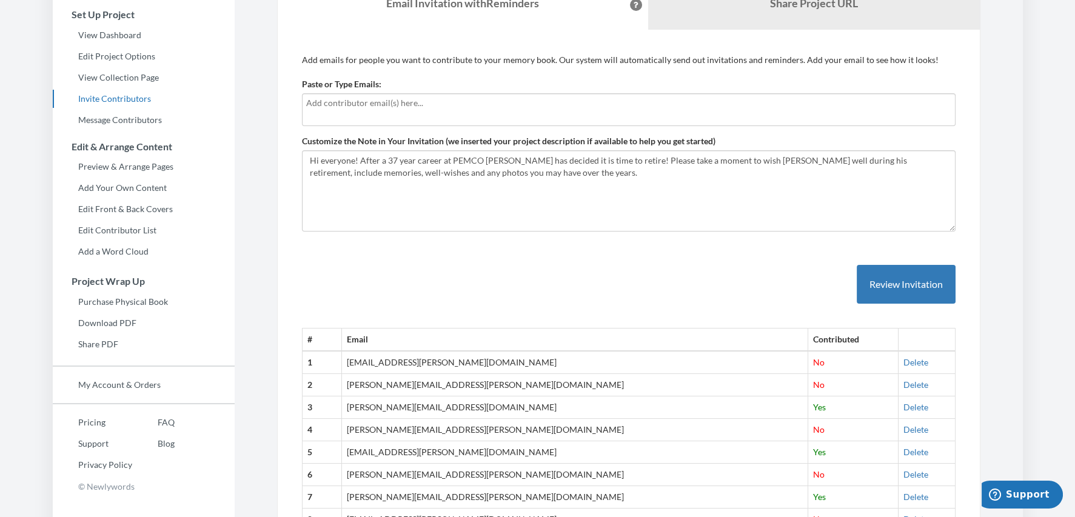
scroll to position [0, 0]
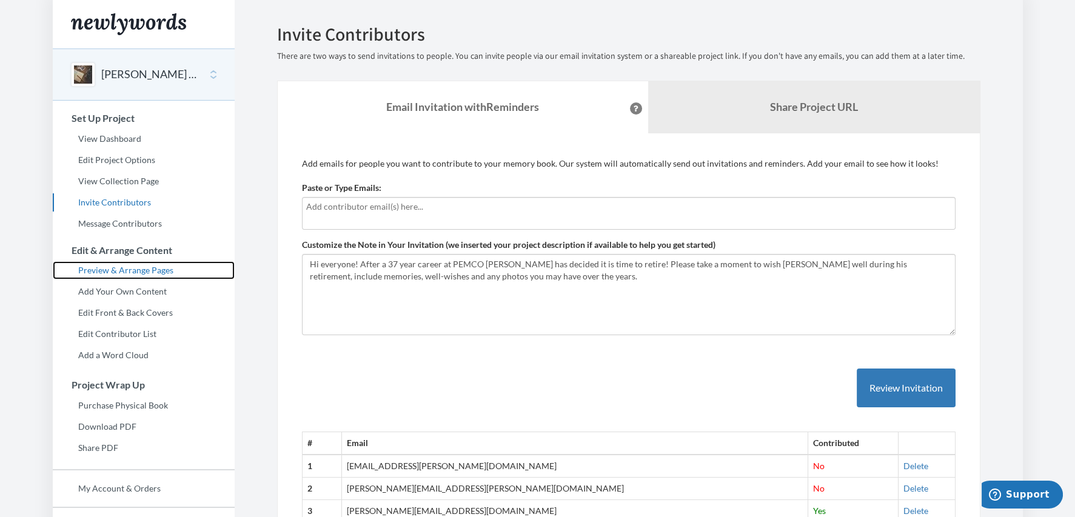
click at [144, 266] on link "Preview & Arrange Pages" at bounding box center [144, 270] width 182 height 18
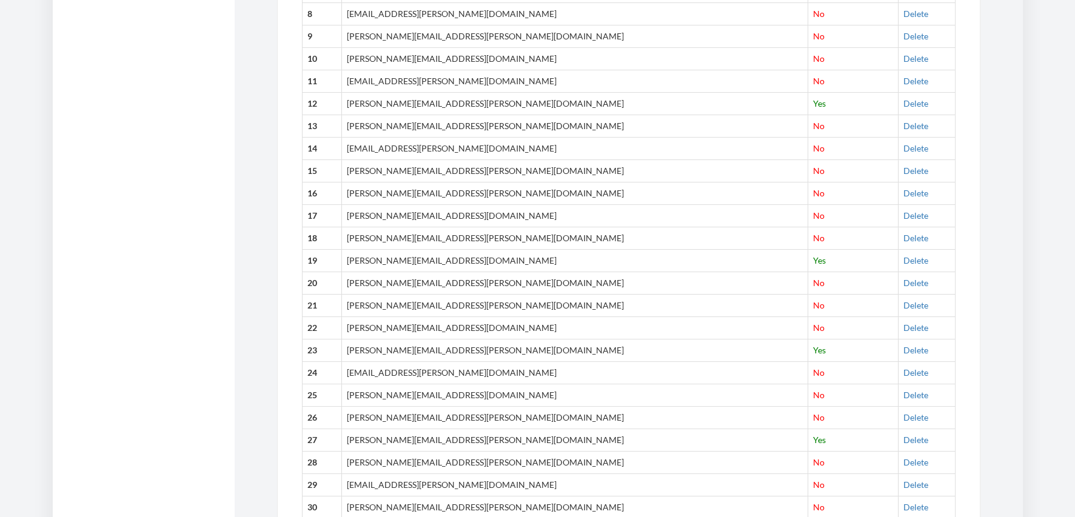
scroll to position [728, 0]
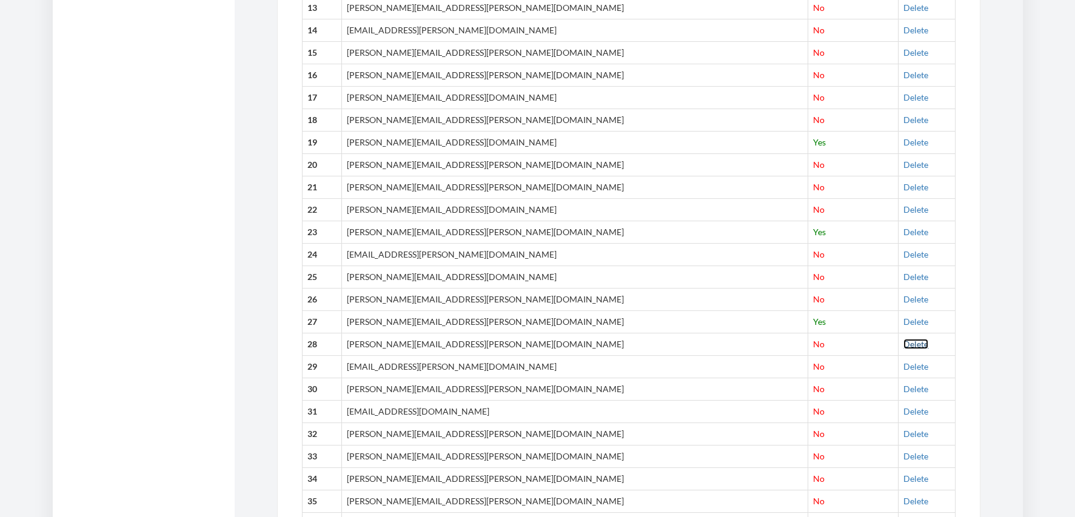
click at [903, 341] on link "Delete" at bounding box center [915, 344] width 25 height 10
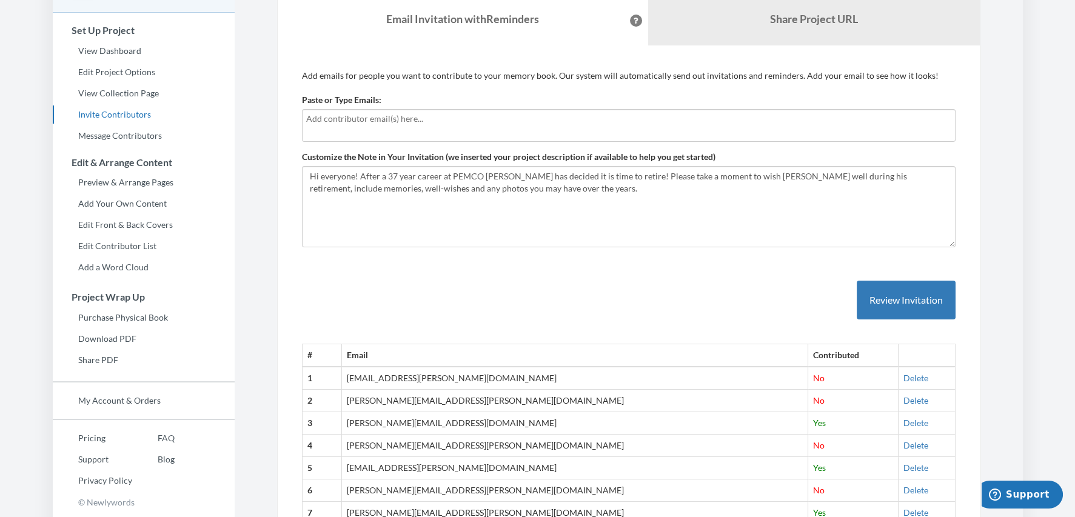
scroll to position [60, 0]
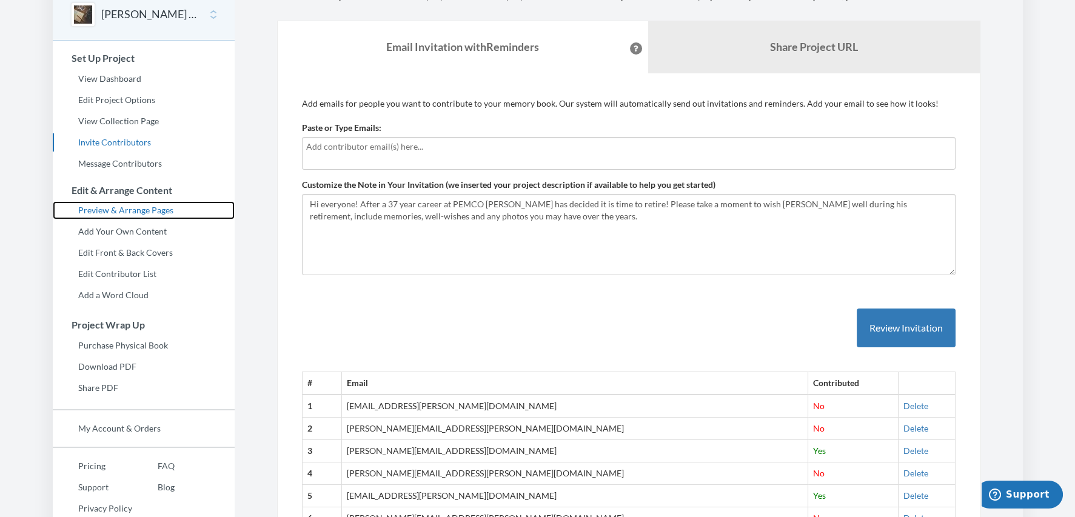
click at [144, 210] on link "Preview & Arrange Pages" at bounding box center [144, 210] width 182 height 18
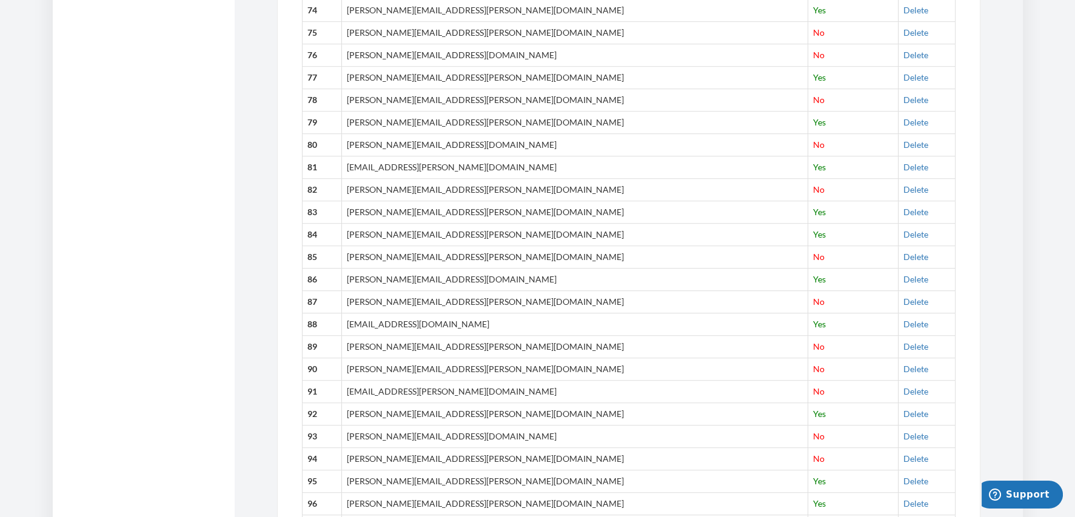
scroll to position [2121, 0]
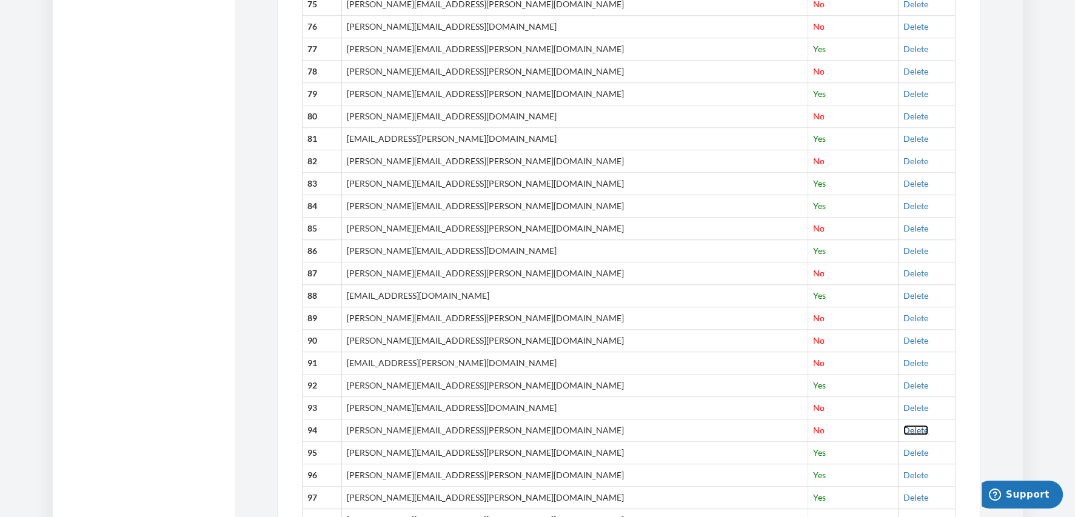
drag, startPoint x: 872, startPoint y: 426, endPoint x: 594, endPoint y: 45, distance: 471.6
click at [903, 426] on link "Delete" at bounding box center [915, 430] width 25 height 10
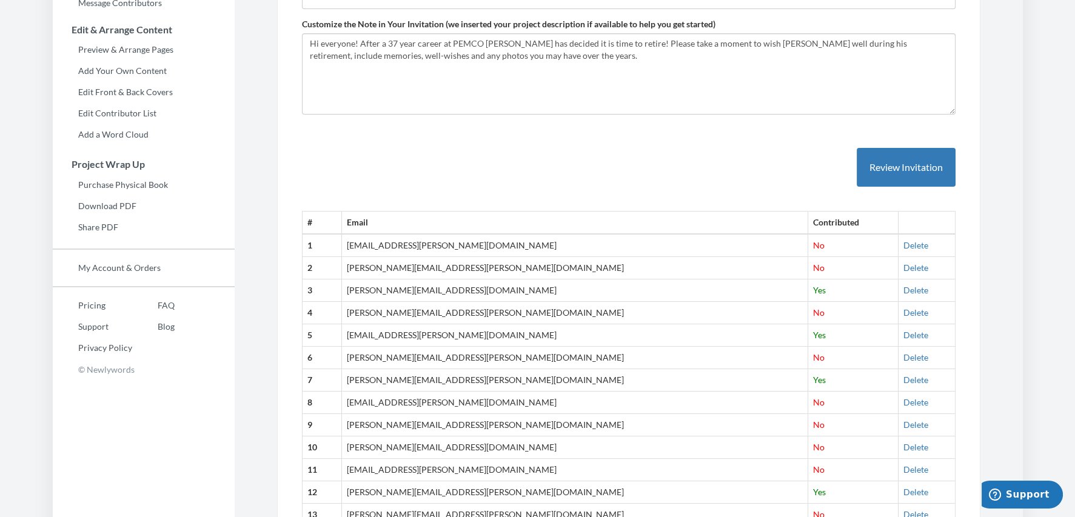
scroll to position [0, 0]
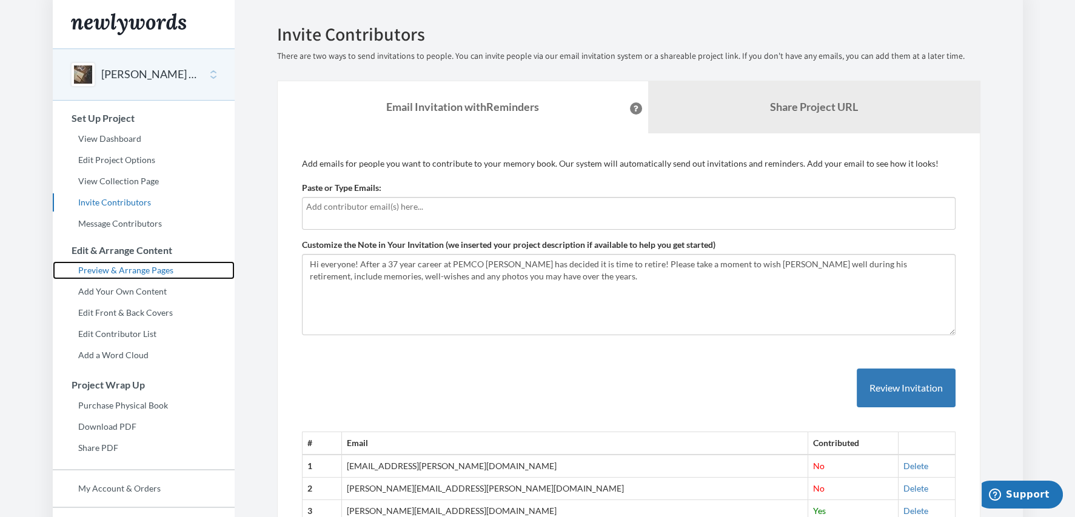
click at [146, 266] on link "Preview & Arrange Pages" at bounding box center [144, 270] width 182 height 18
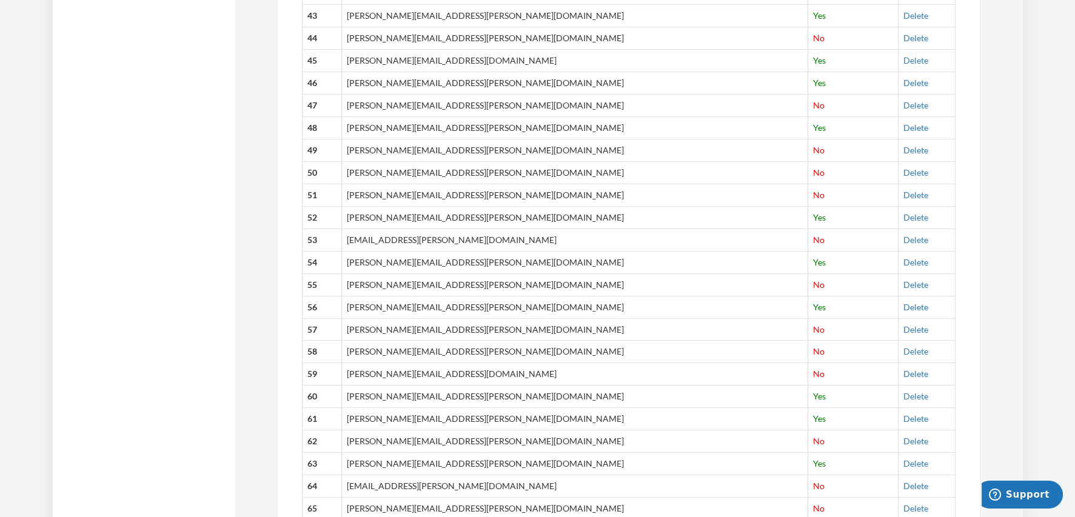
scroll to position [1394, 0]
click at [903, 279] on link "Delete" at bounding box center [915, 283] width 25 height 10
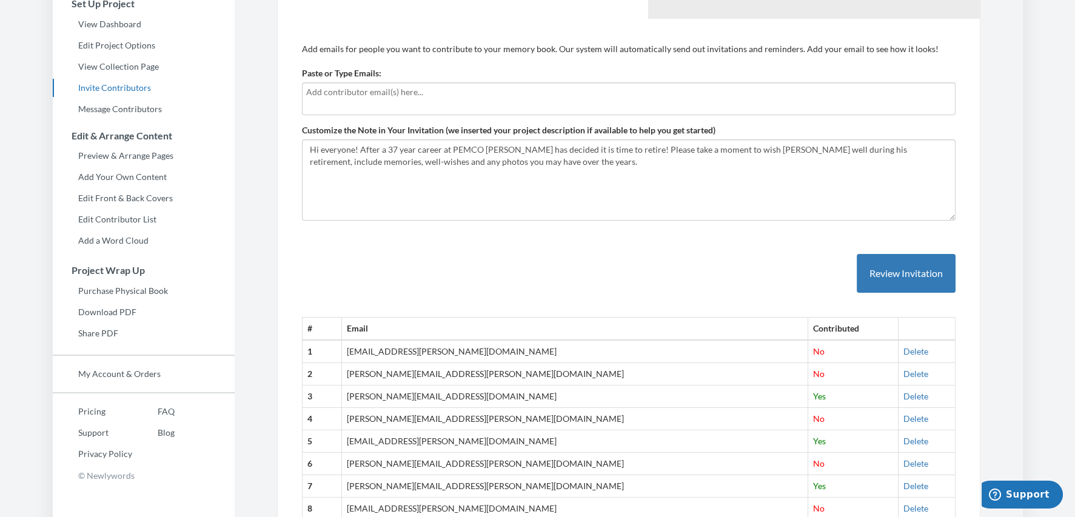
scroll to position [0, 0]
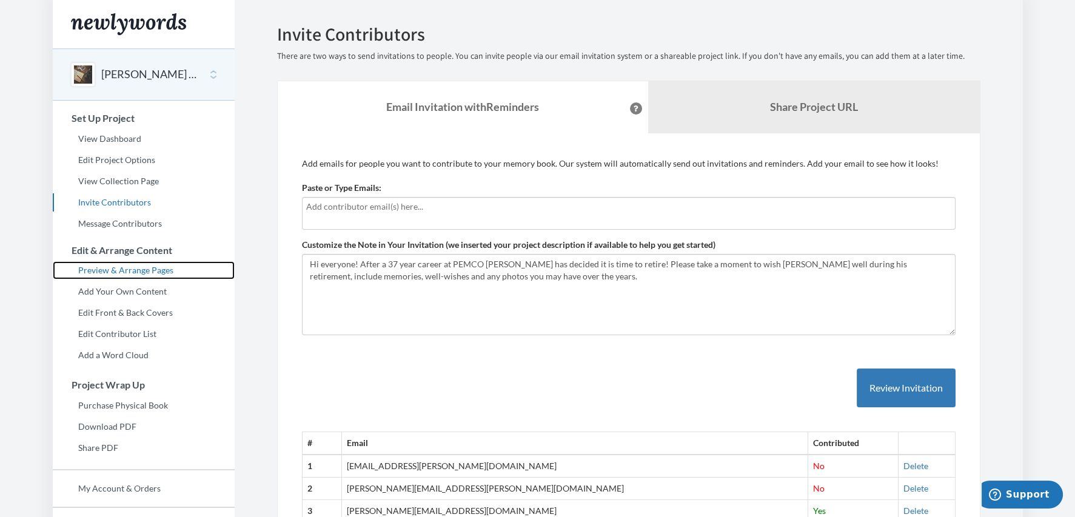
click at [125, 270] on link "Preview & Arrange Pages" at bounding box center [144, 270] width 182 height 18
click at [103, 268] on link "Preview & Arrange Pages" at bounding box center [144, 270] width 182 height 18
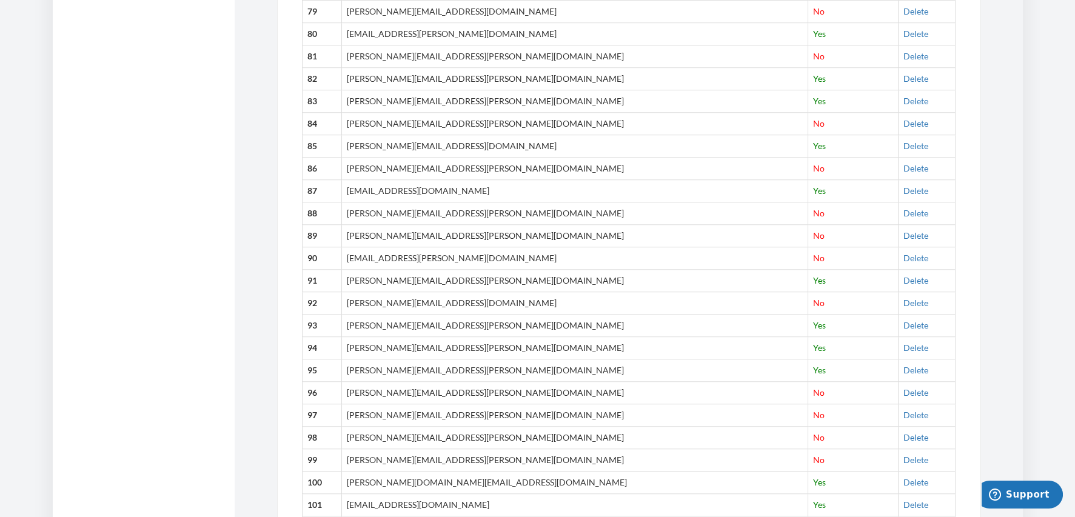
scroll to position [2182, 0]
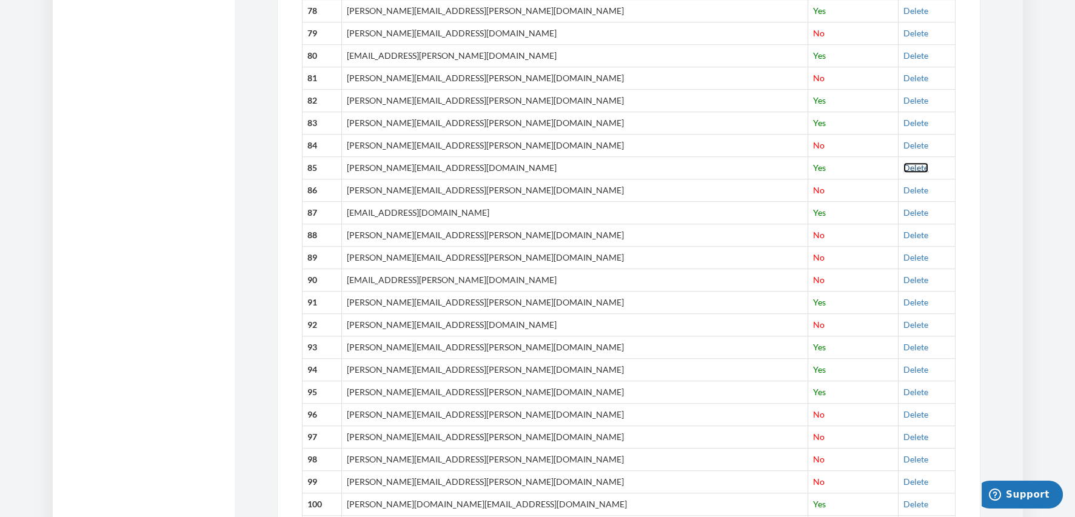
drag, startPoint x: 874, startPoint y: 162, endPoint x: 598, endPoint y: 39, distance: 301.3
click at [903, 162] on link "Delete" at bounding box center [915, 167] width 25 height 10
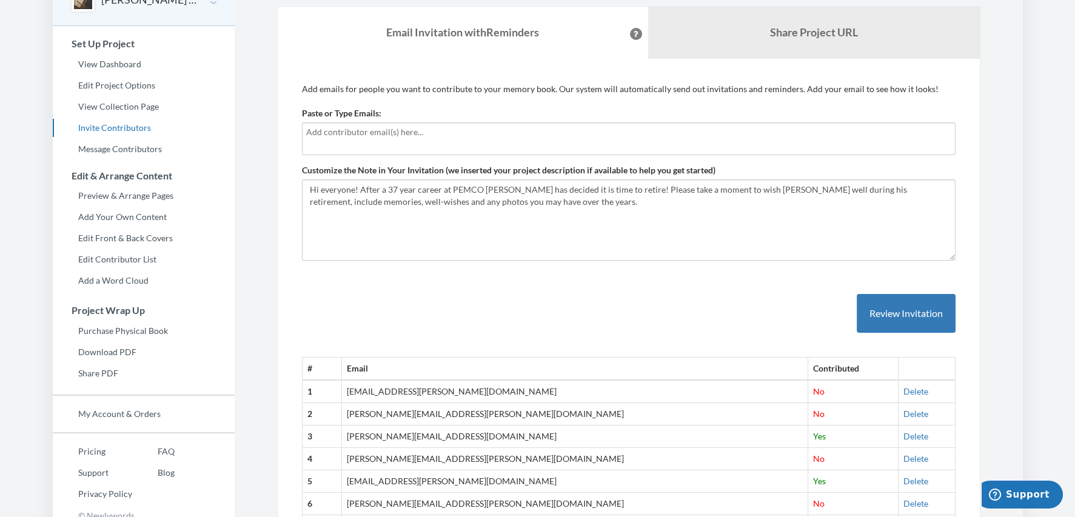
scroll to position [60, 0]
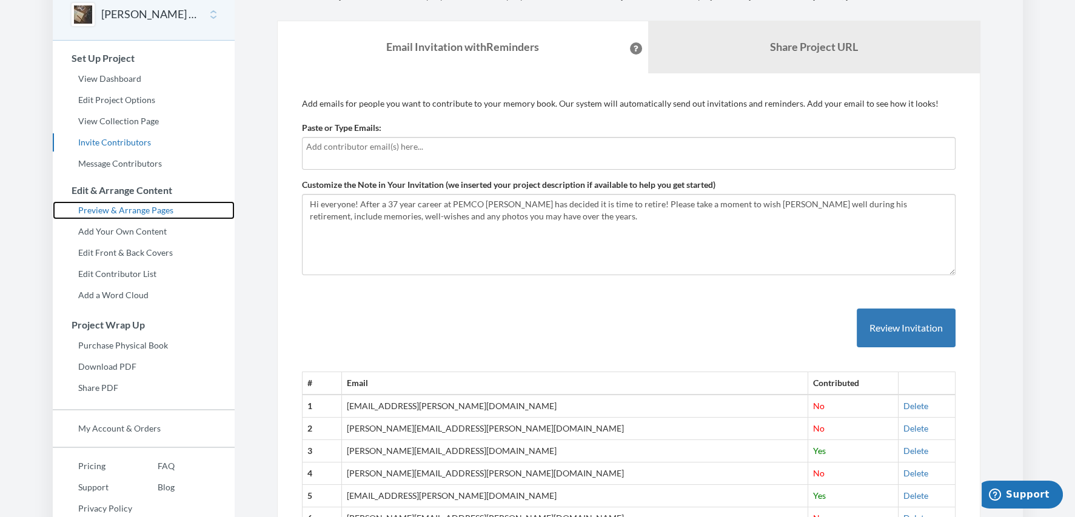
click at [123, 205] on link "Preview & Arrange Pages" at bounding box center [144, 210] width 182 height 18
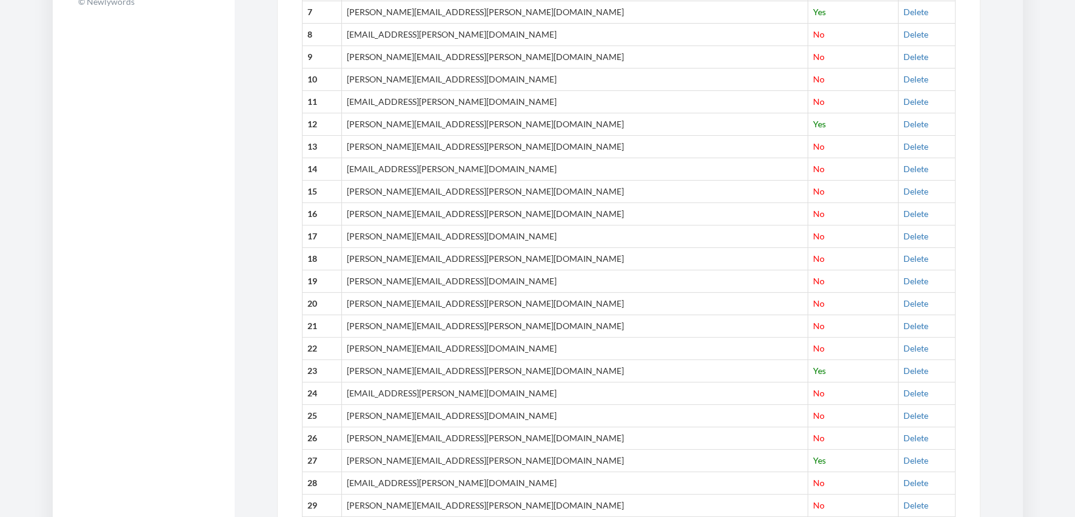
scroll to position [606, 0]
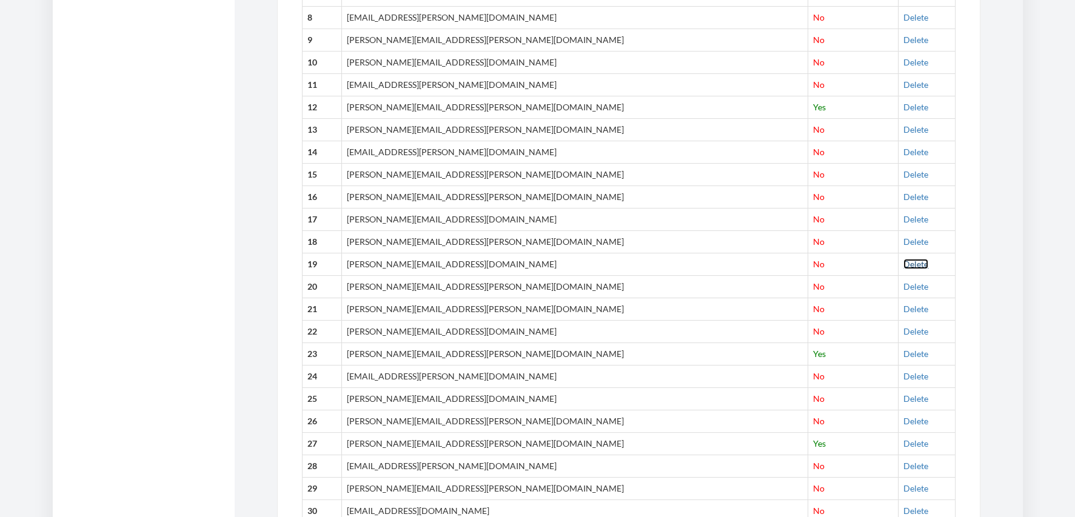
click at [903, 261] on link "Delete" at bounding box center [915, 264] width 25 height 10
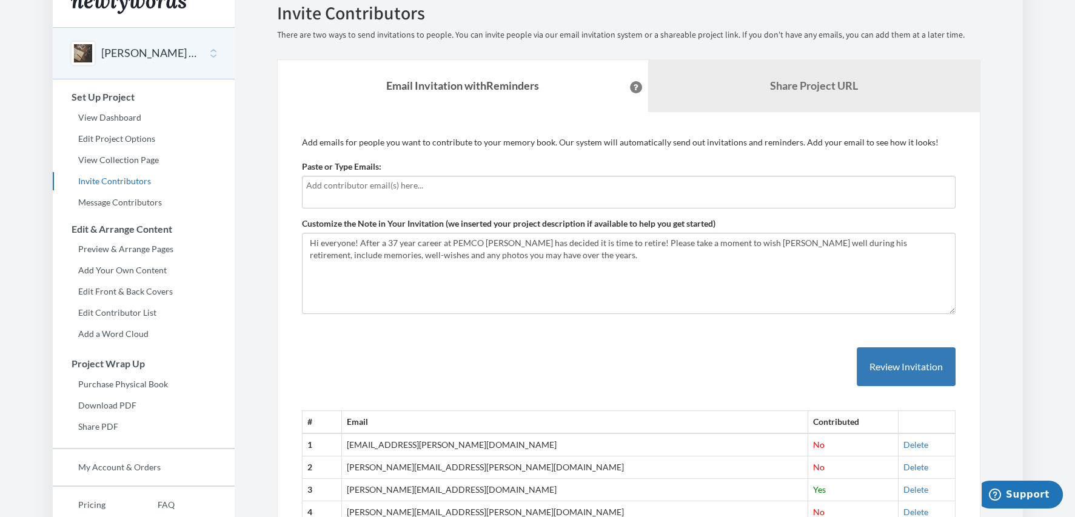
scroll to position [0, 0]
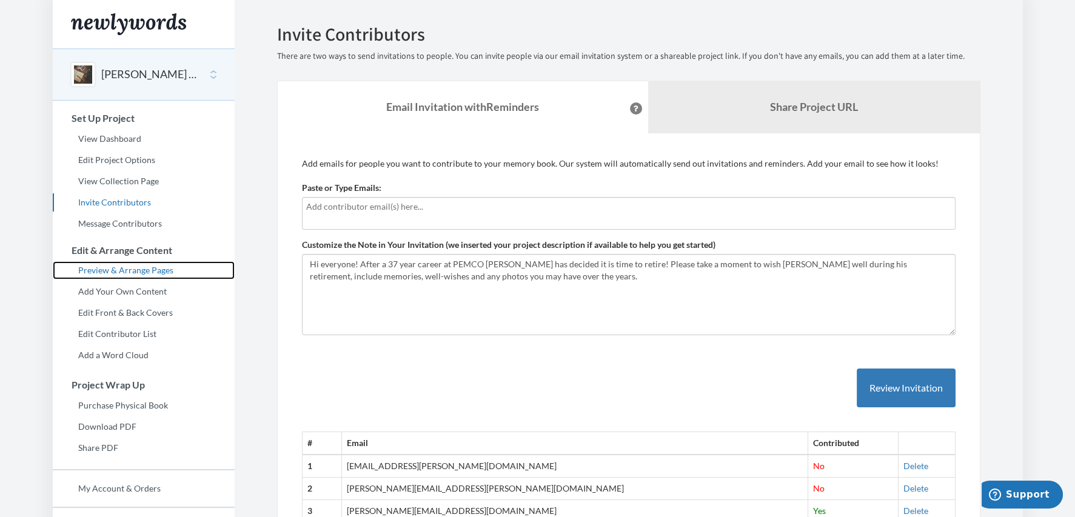
click at [151, 267] on link "Preview & Arrange Pages" at bounding box center [144, 270] width 182 height 18
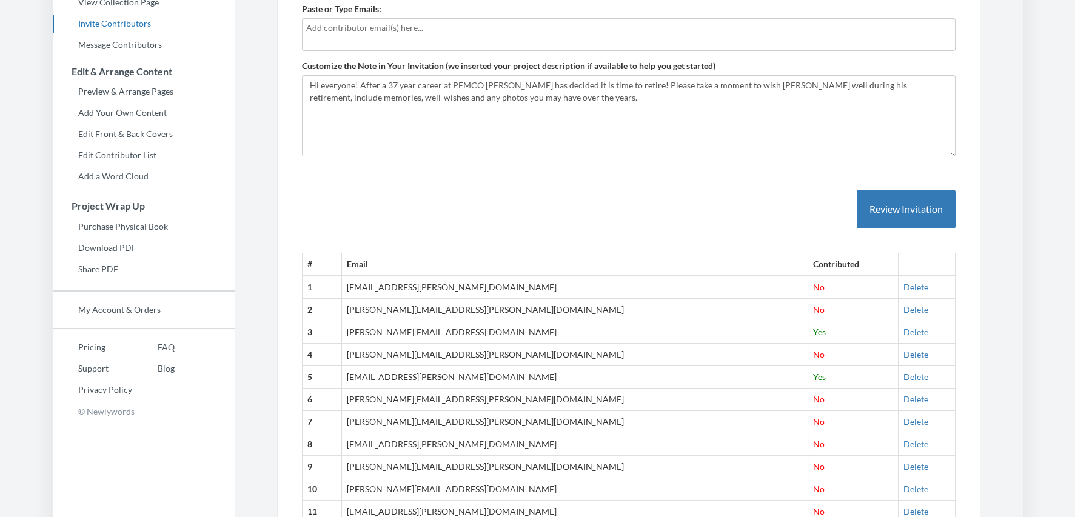
scroll to position [182, 0]
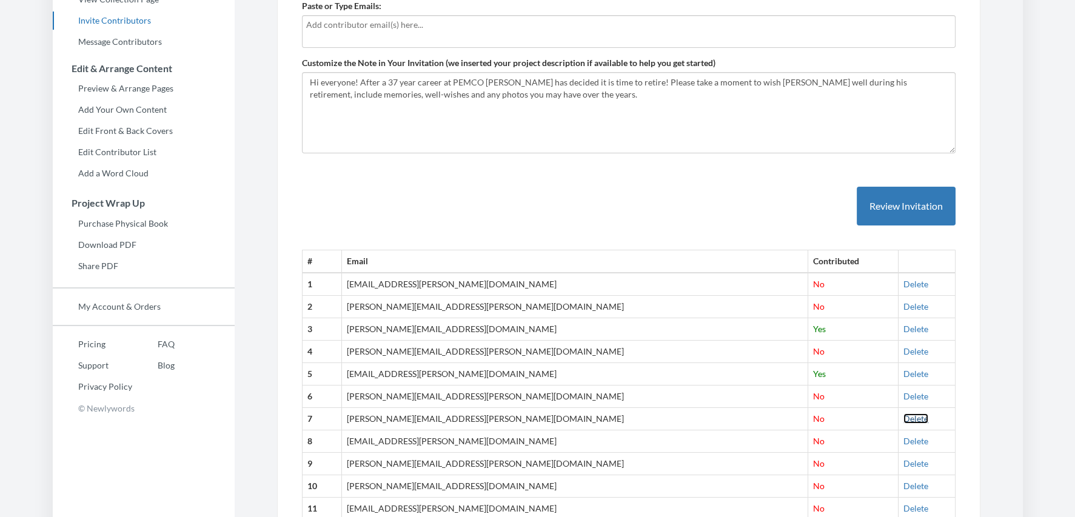
click at [903, 418] on link "Delete" at bounding box center [915, 418] width 25 height 10
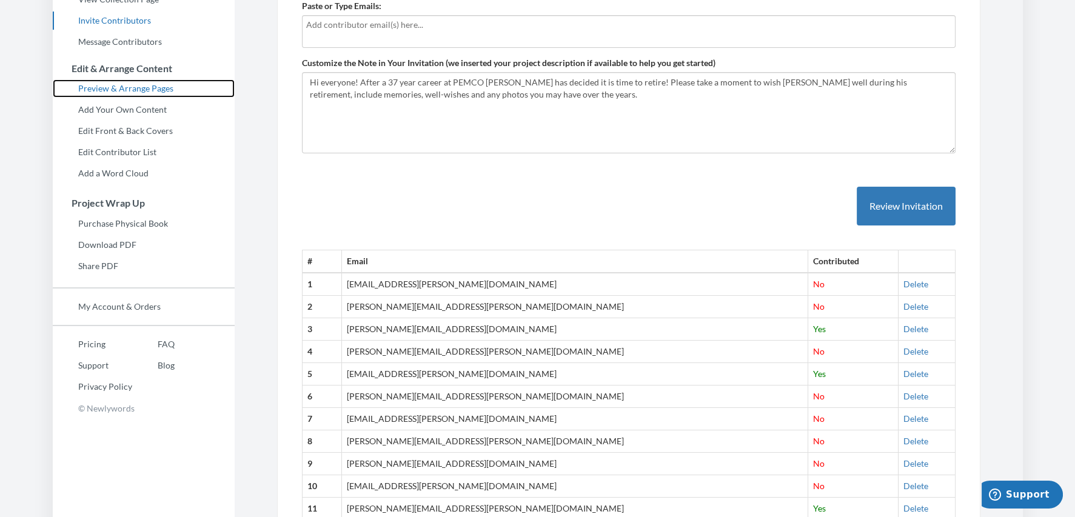
click at [151, 88] on link "Preview & Arrange Pages" at bounding box center [144, 88] width 182 height 18
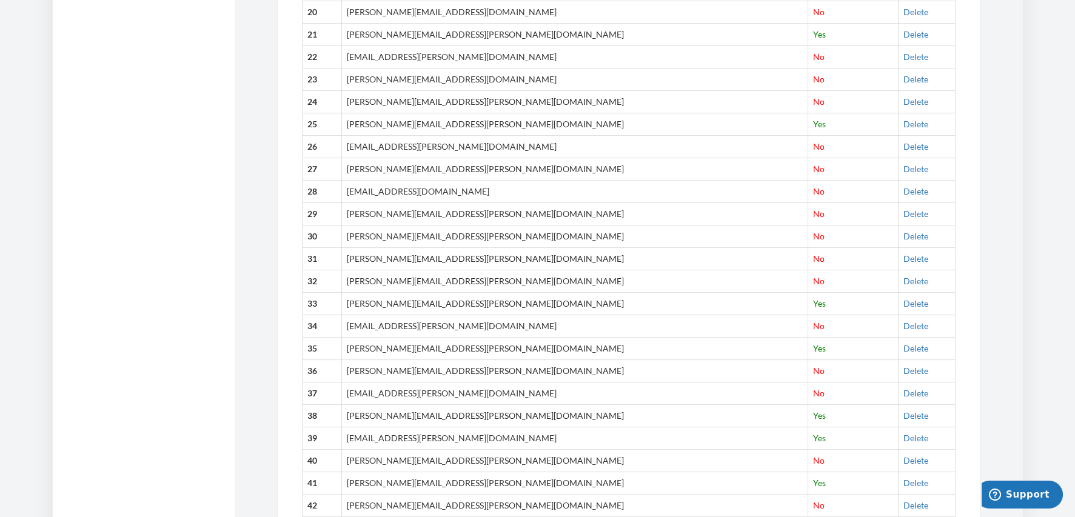
scroll to position [909, 0]
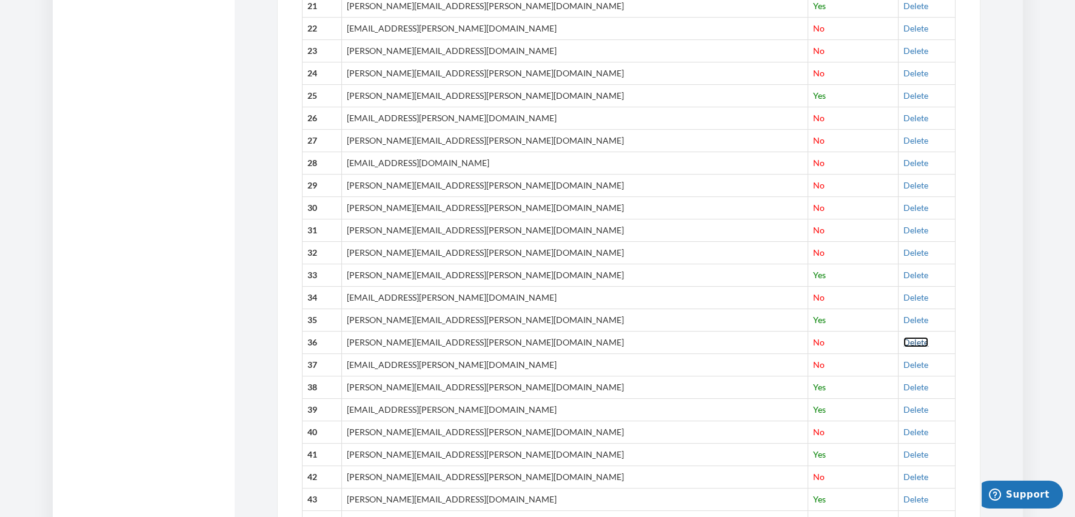
click at [903, 337] on link "Delete" at bounding box center [915, 342] width 25 height 10
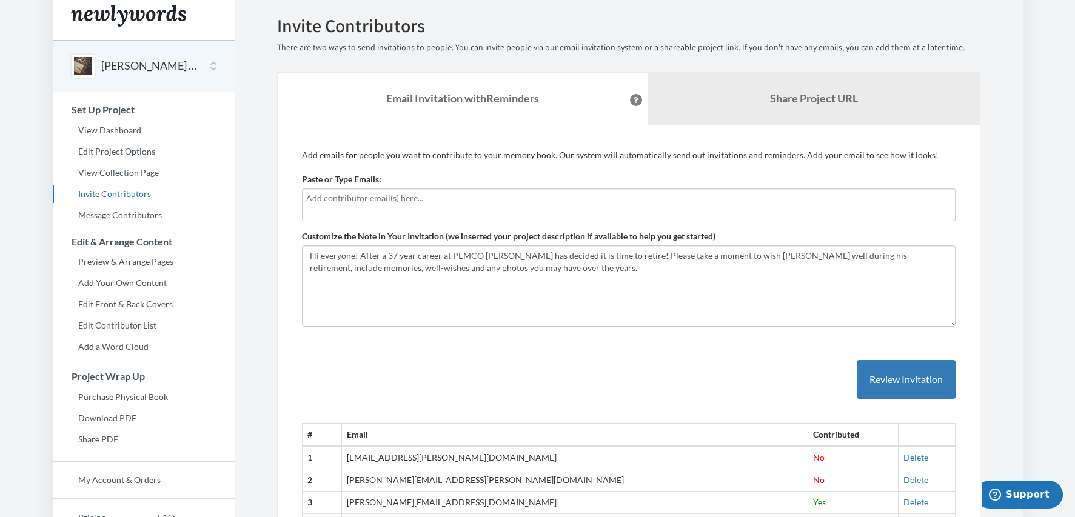
scroll to position [0, 0]
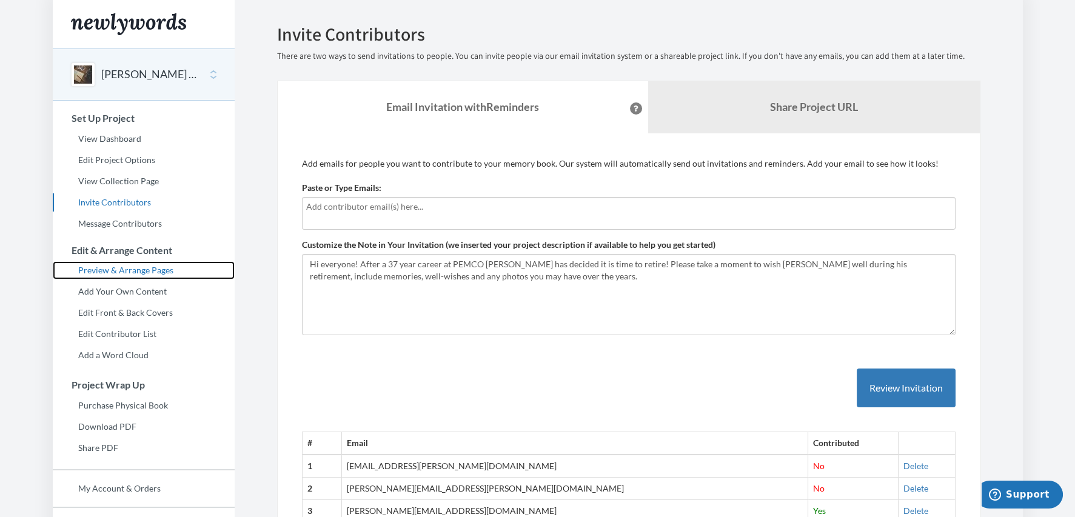
click at [146, 270] on link "Preview & Arrange Pages" at bounding box center [144, 270] width 182 height 18
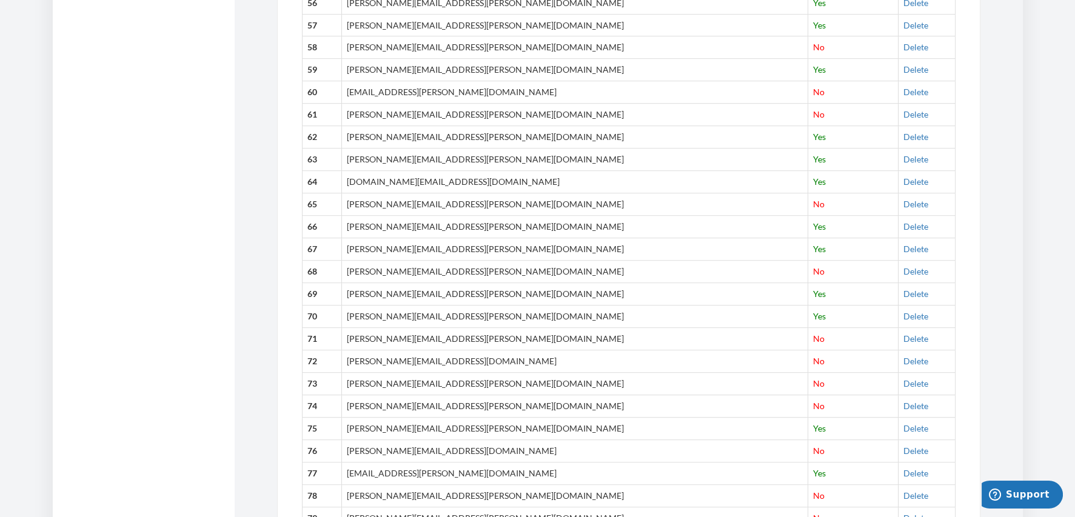
scroll to position [1758, 0]
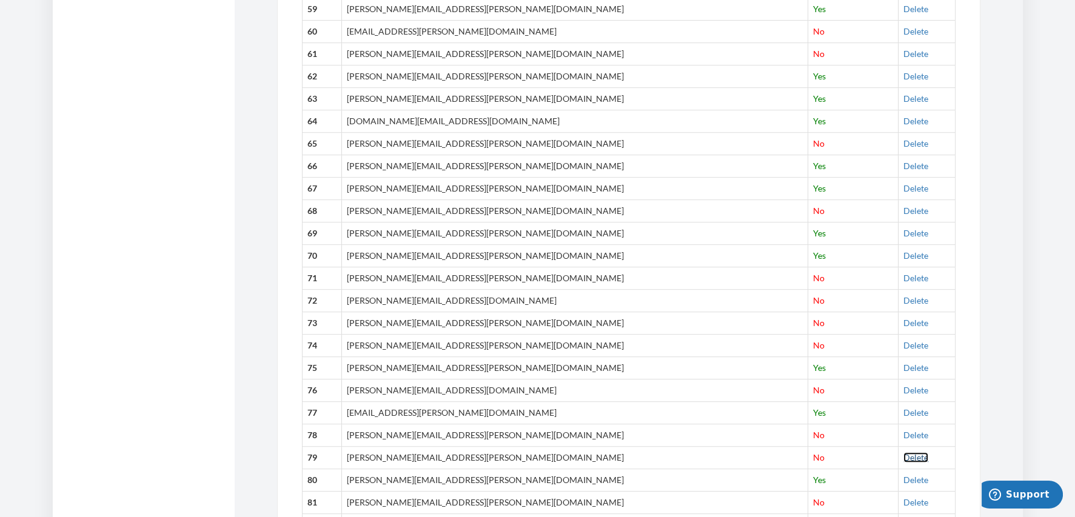
drag, startPoint x: 879, startPoint y: 450, endPoint x: 597, endPoint y: 37, distance: 500.0
click at [903, 452] on link "Delete" at bounding box center [915, 457] width 25 height 10
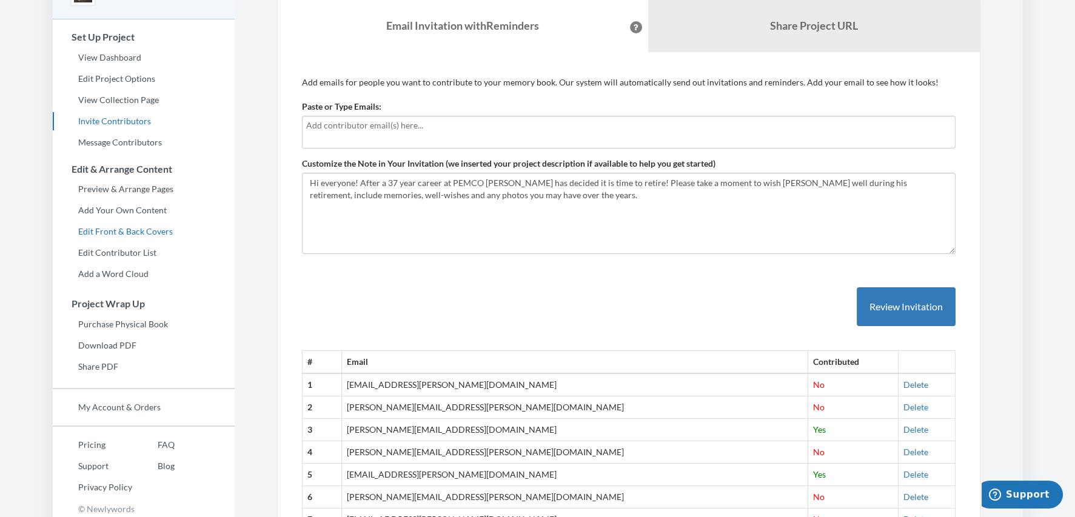
scroll to position [60, 0]
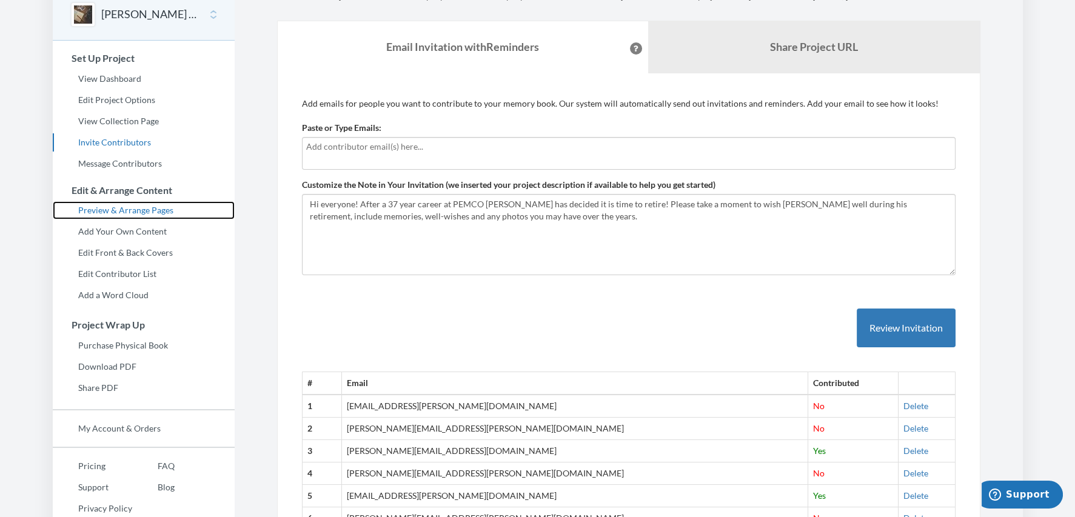
click at [144, 209] on link "Preview & Arrange Pages" at bounding box center [144, 210] width 182 height 18
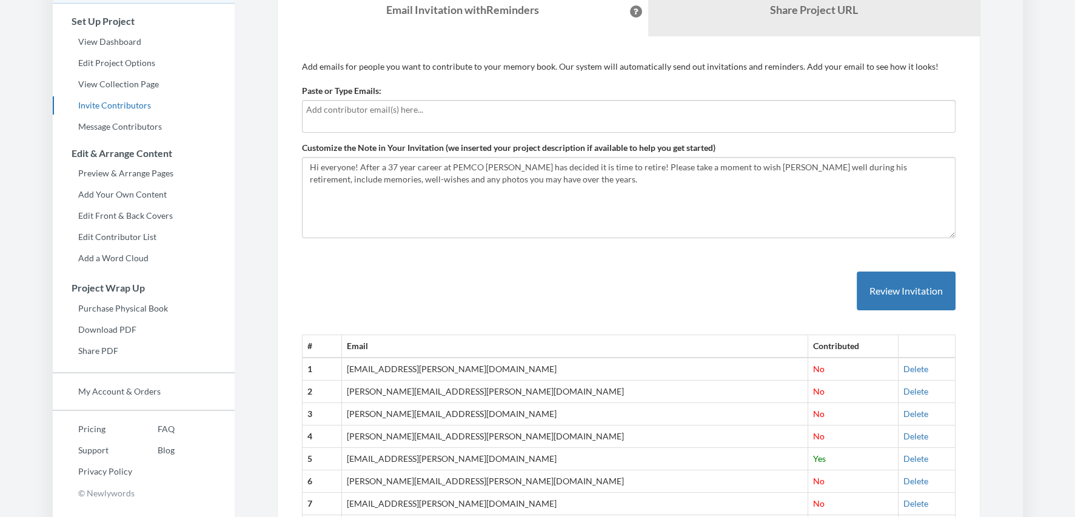
scroll to position [121, 0]
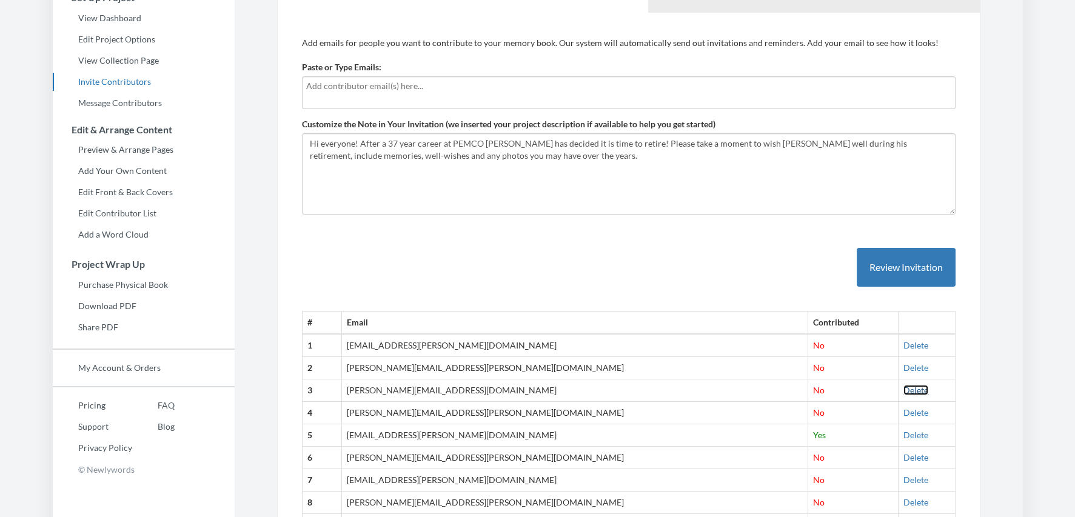
click at [903, 389] on link "Delete" at bounding box center [915, 390] width 25 height 10
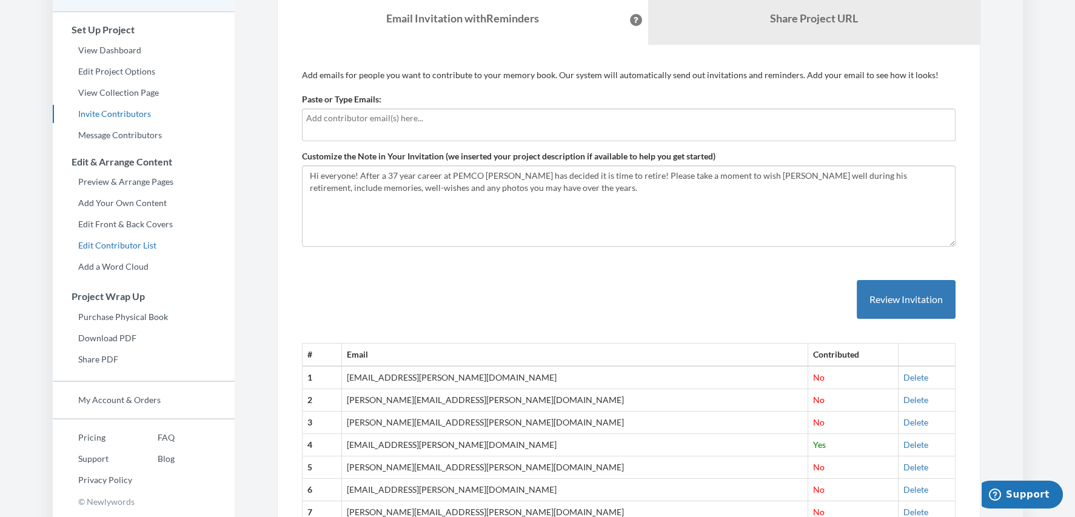
scroll to position [60, 0]
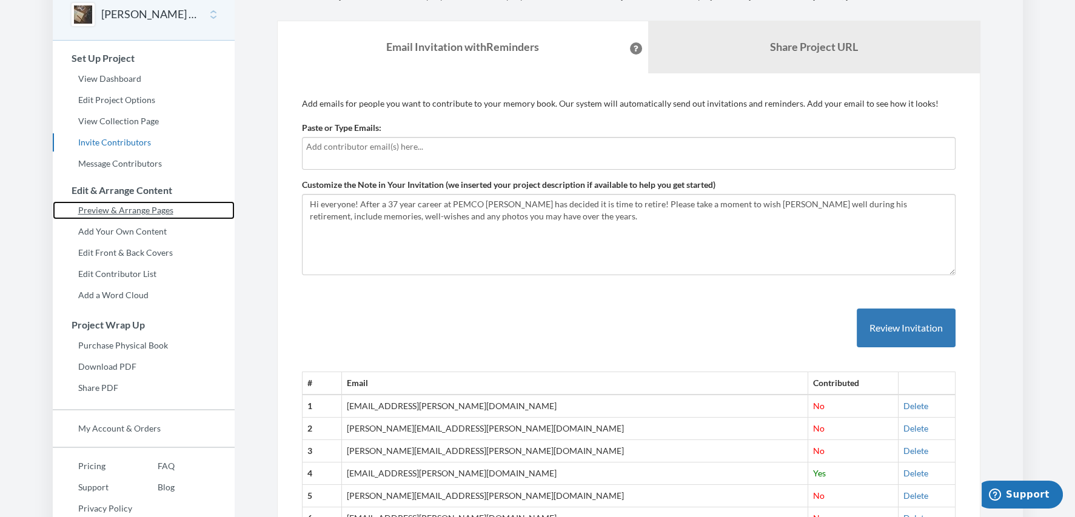
drag, startPoint x: 151, startPoint y: 209, endPoint x: 176, endPoint y: 196, distance: 27.7
click at [150, 209] on link "Preview & Arrange Pages" at bounding box center [144, 210] width 182 height 18
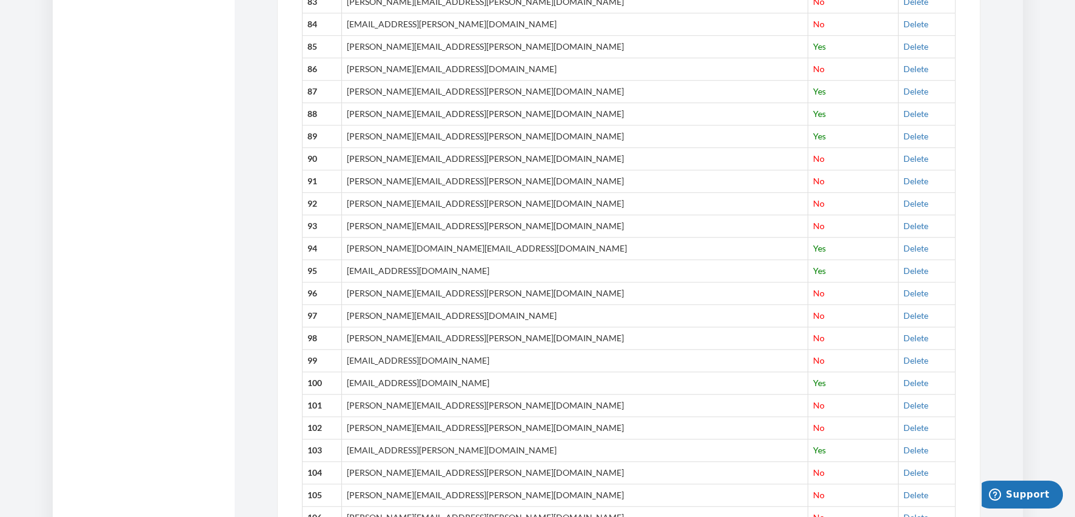
scroll to position [2364, 0]
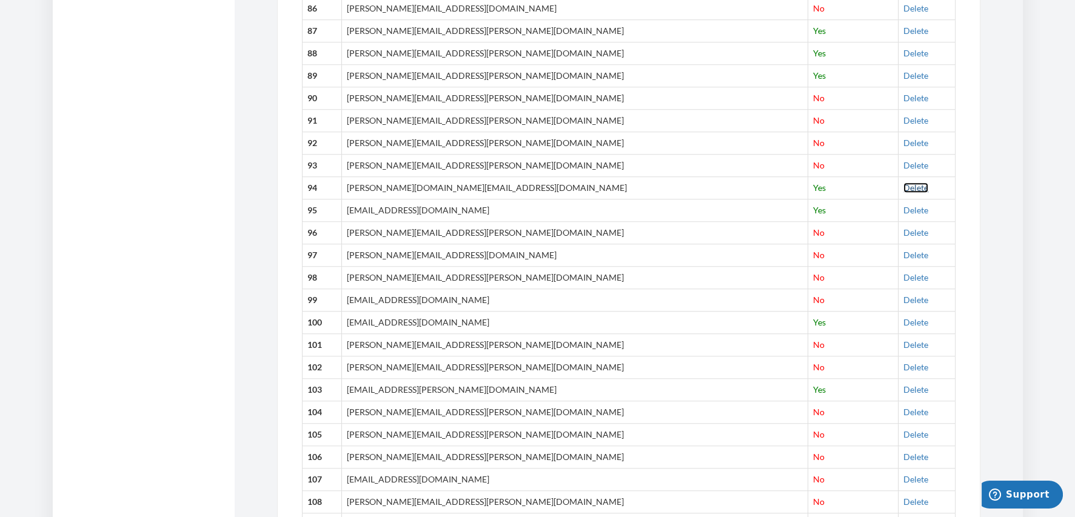
click at [903, 182] on link "Delete" at bounding box center [915, 187] width 25 height 10
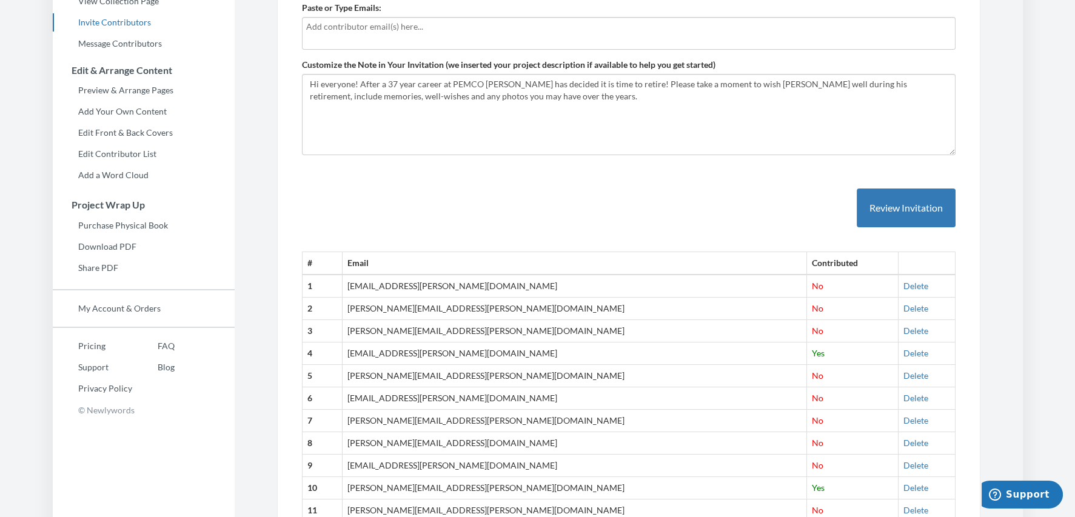
scroll to position [0, 0]
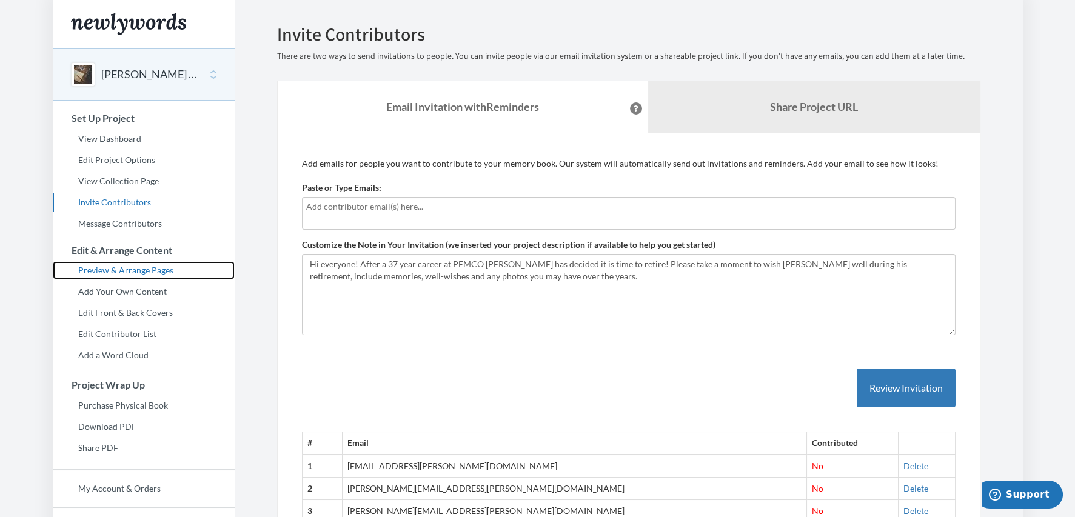
click at [159, 267] on link "Preview & Arrange Pages" at bounding box center [144, 270] width 182 height 18
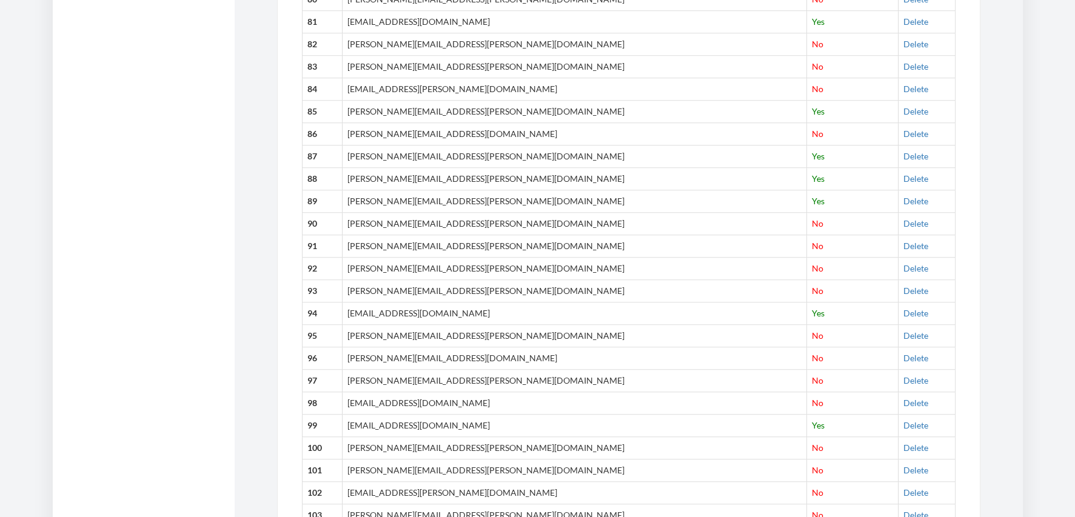
scroll to position [2303, 0]
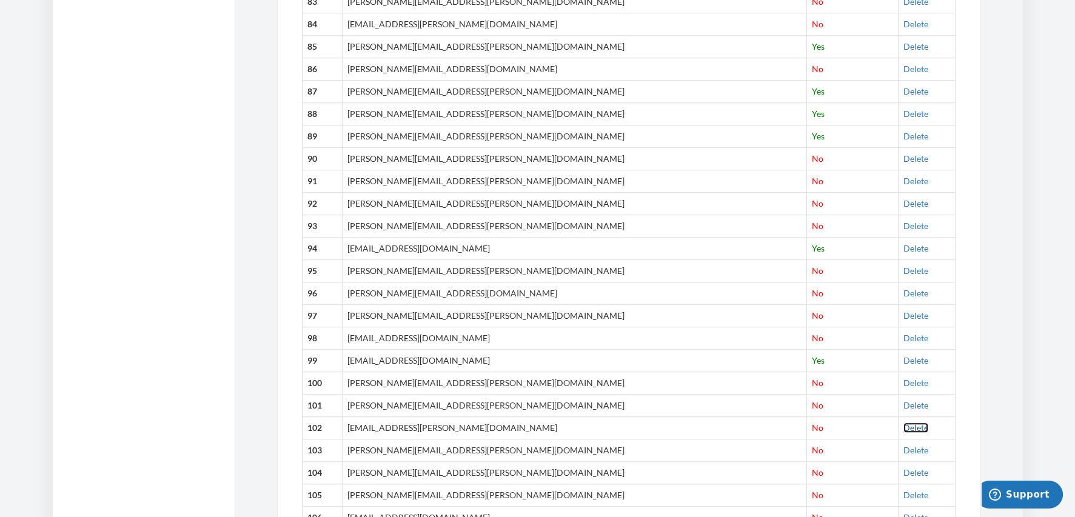
click at [903, 423] on link "Delete" at bounding box center [915, 428] width 25 height 10
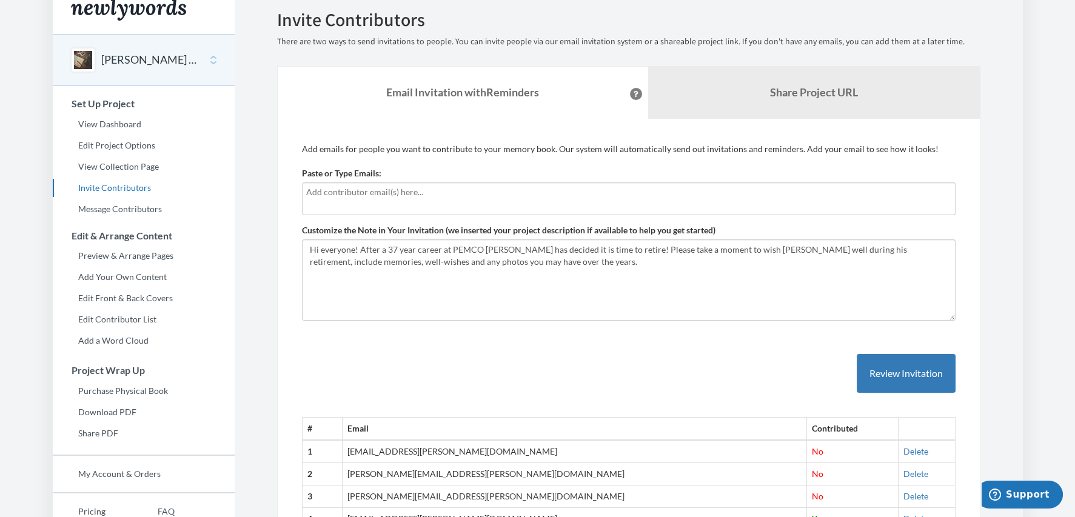
scroll to position [0, 0]
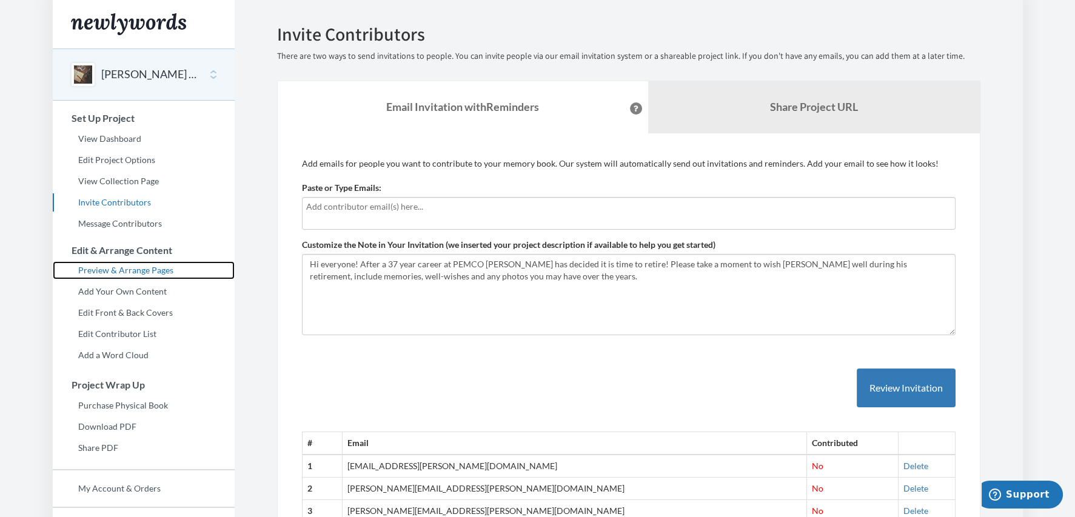
click at [108, 267] on link "Preview & Arrange Pages" at bounding box center [144, 270] width 182 height 18
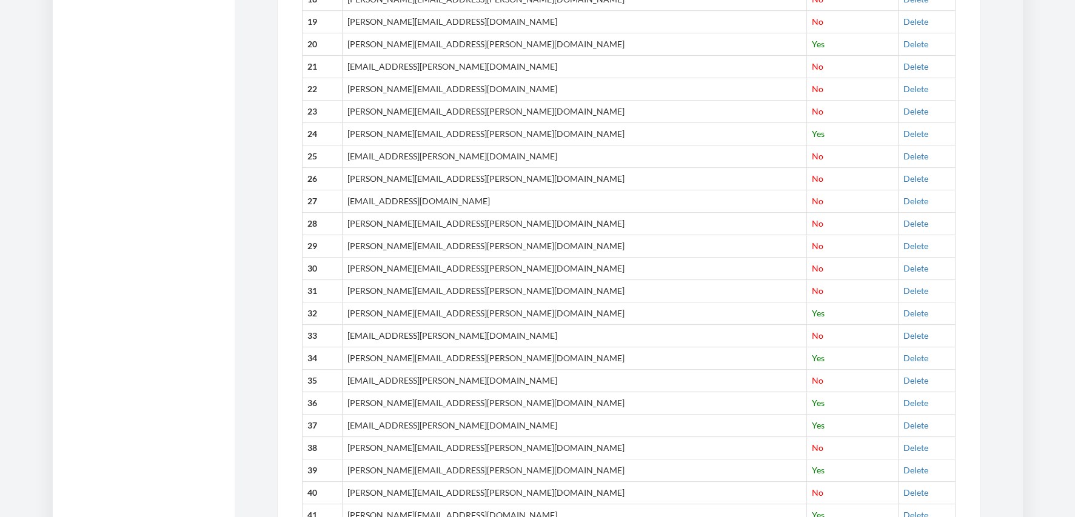
scroll to position [909, 0]
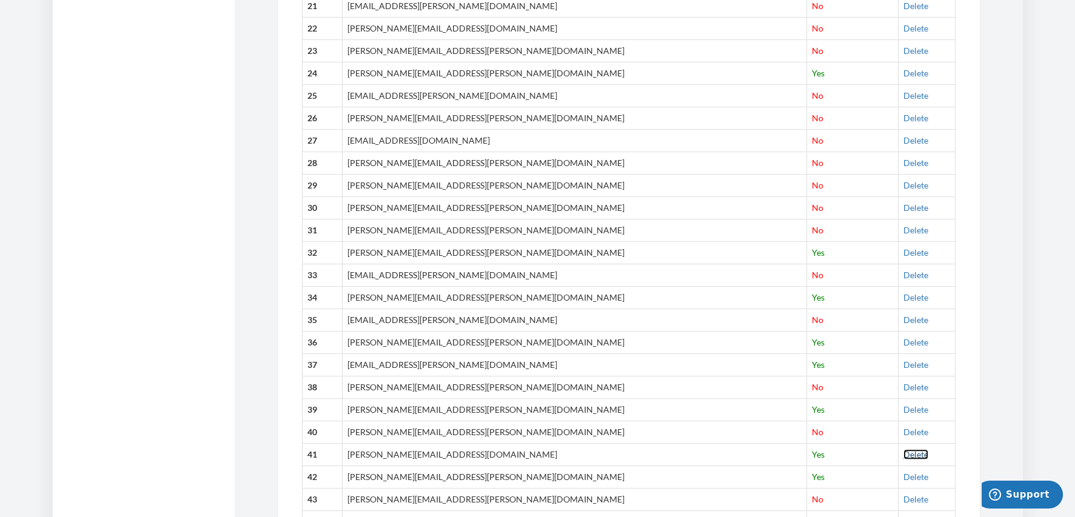
click at [903, 450] on link "Delete" at bounding box center [915, 454] width 25 height 10
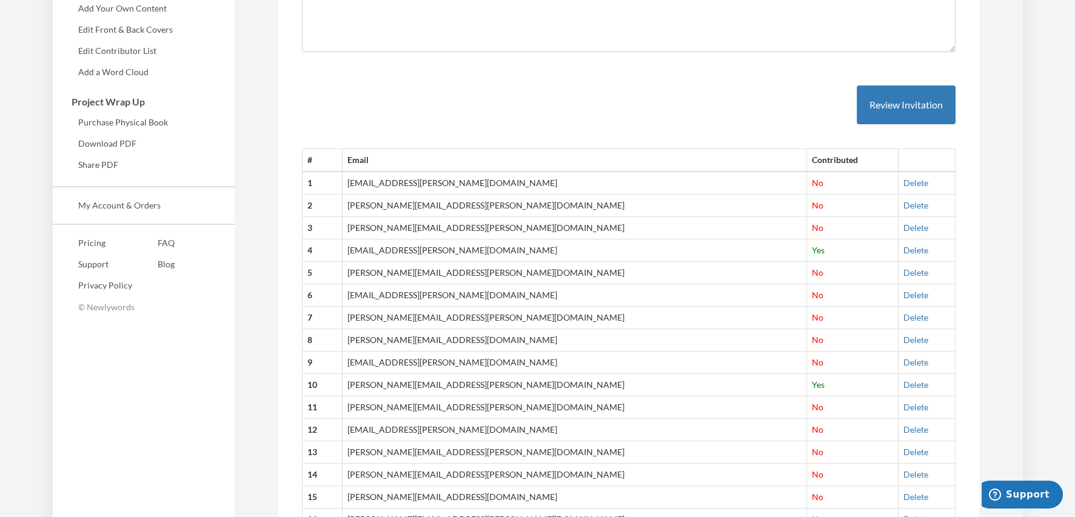
scroll to position [60, 0]
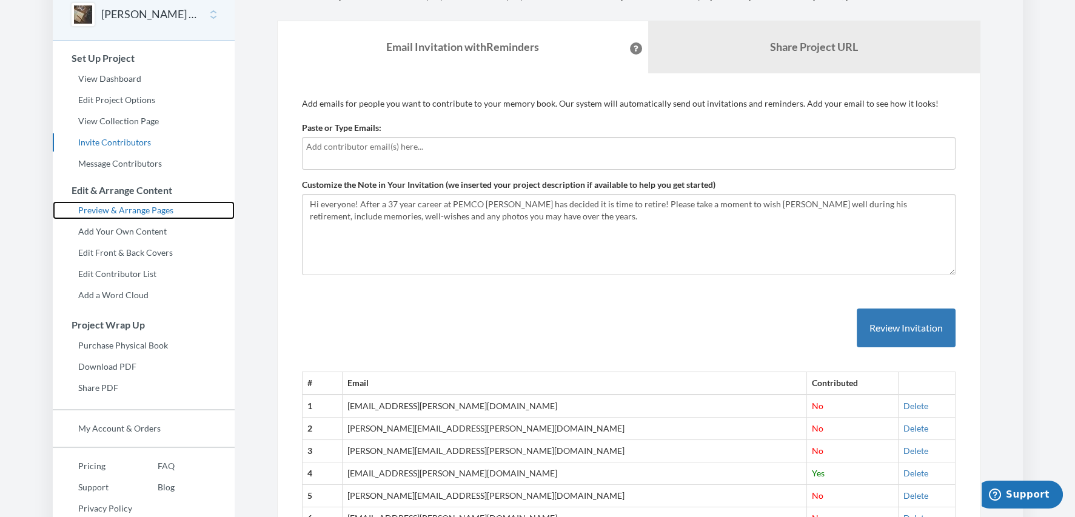
click at [144, 210] on link "Preview & Arrange Pages" at bounding box center [144, 210] width 182 height 18
